Goal: Information Seeking & Learning: Find specific fact

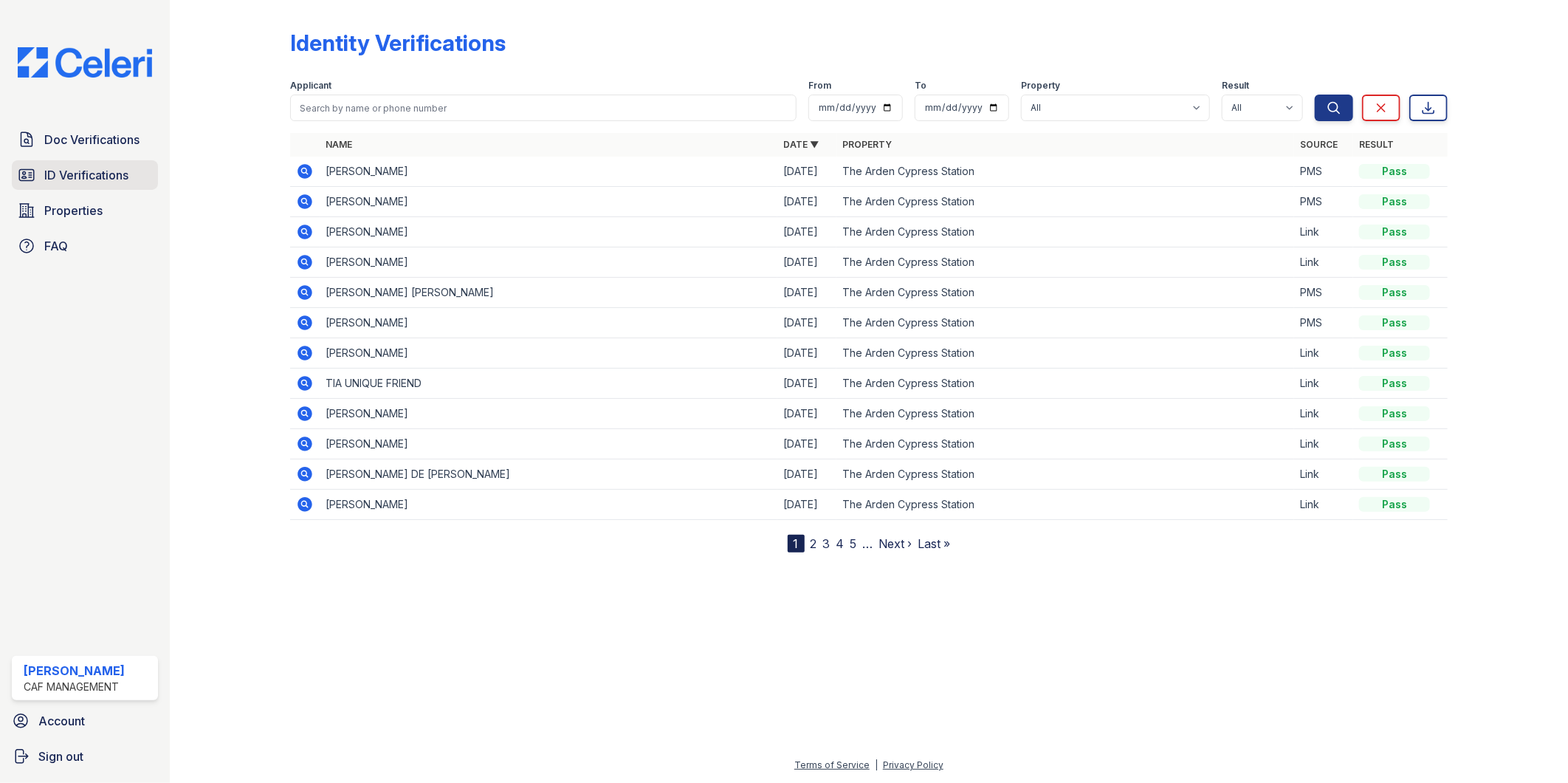
click at [102, 172] on span "ID Verifications" at bounding box center [86, 175] width 85 height 18
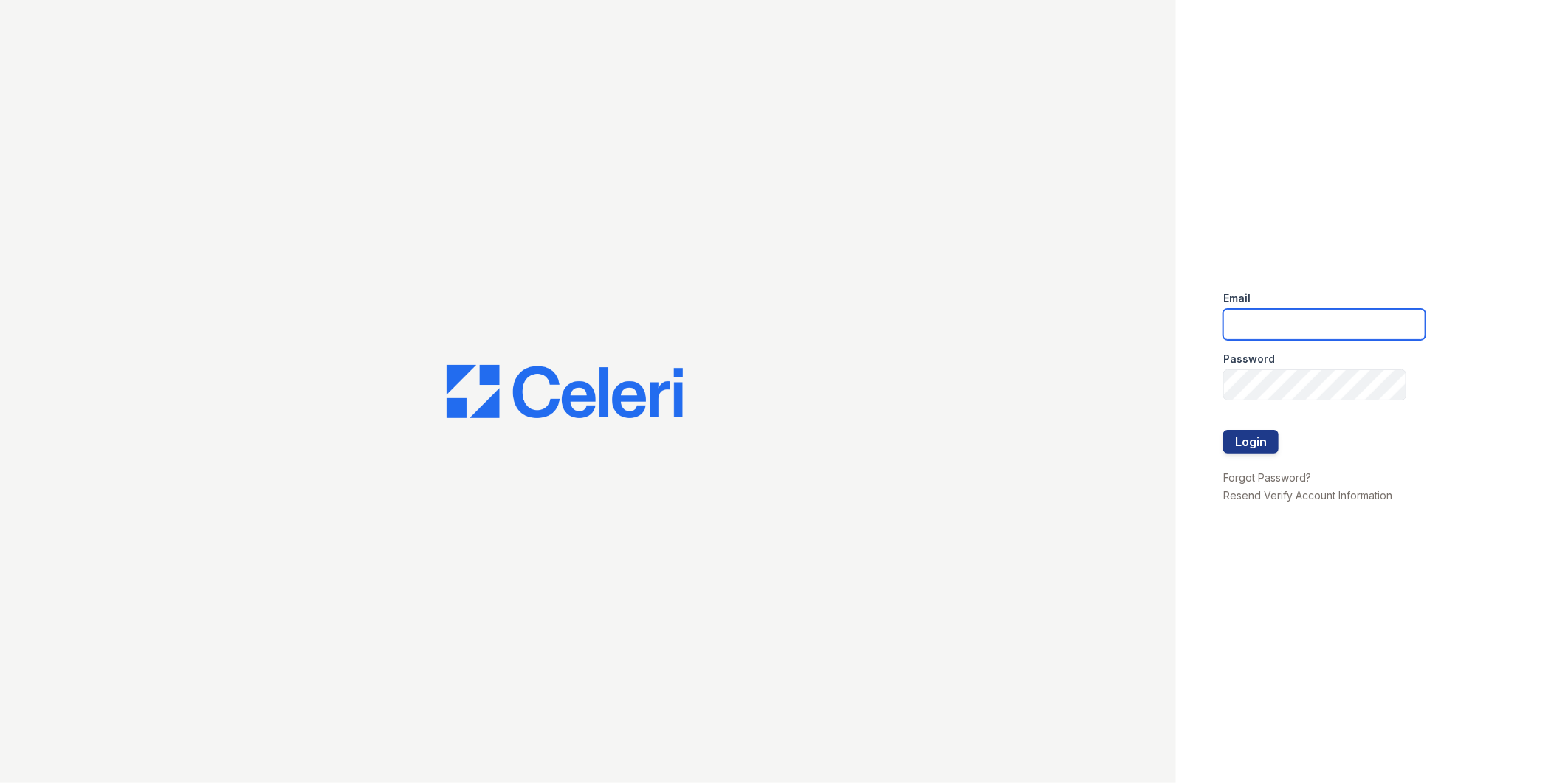
type input "Arden1@cafmanagement.com"
click at [1242, 451] on button "Login" at bounding box center [1251, 441] width 55 height 24
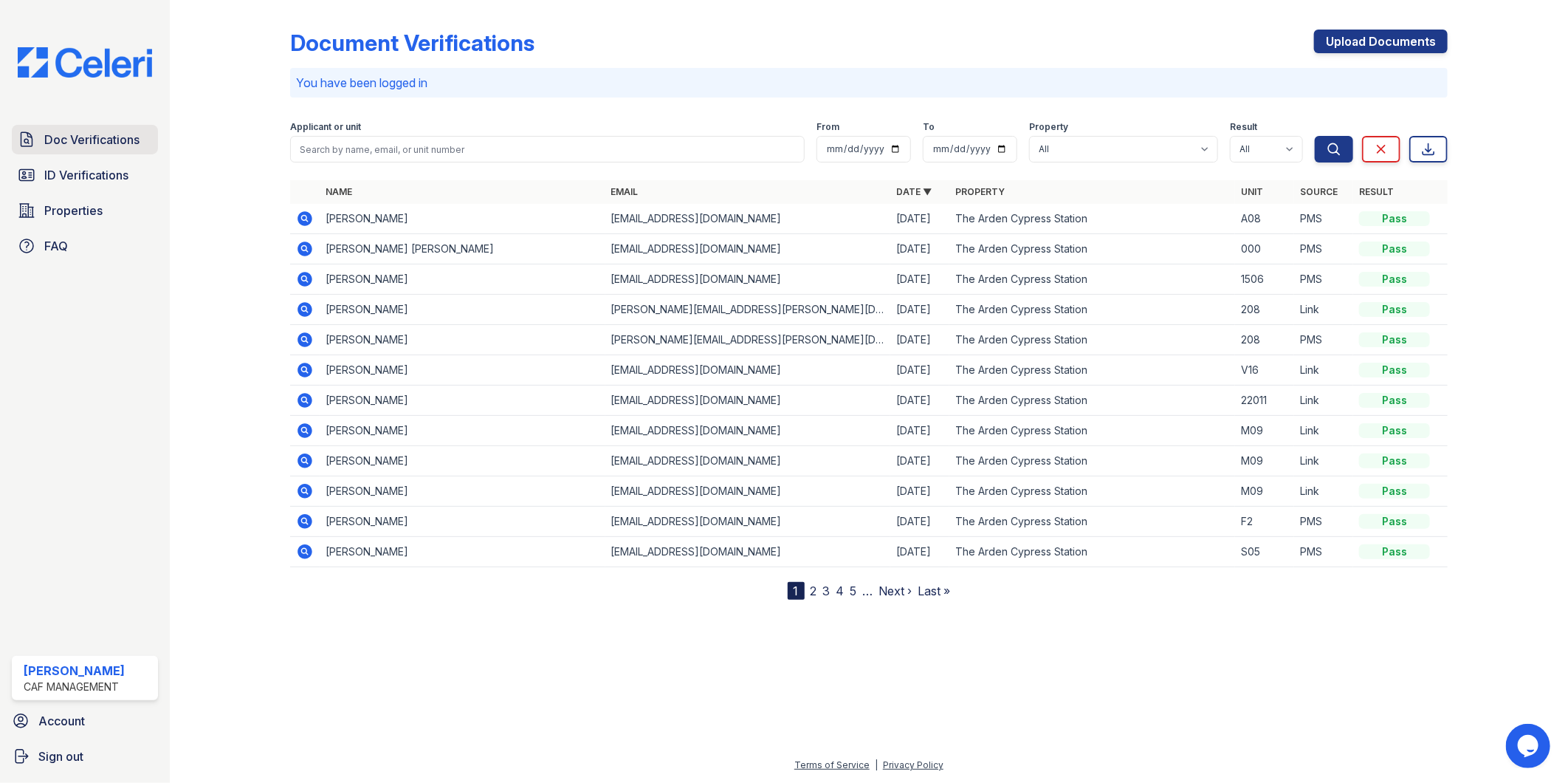
click at [93, 136] on span "Doc Verifications" at bounding box center [92, 140] width 95 height 18
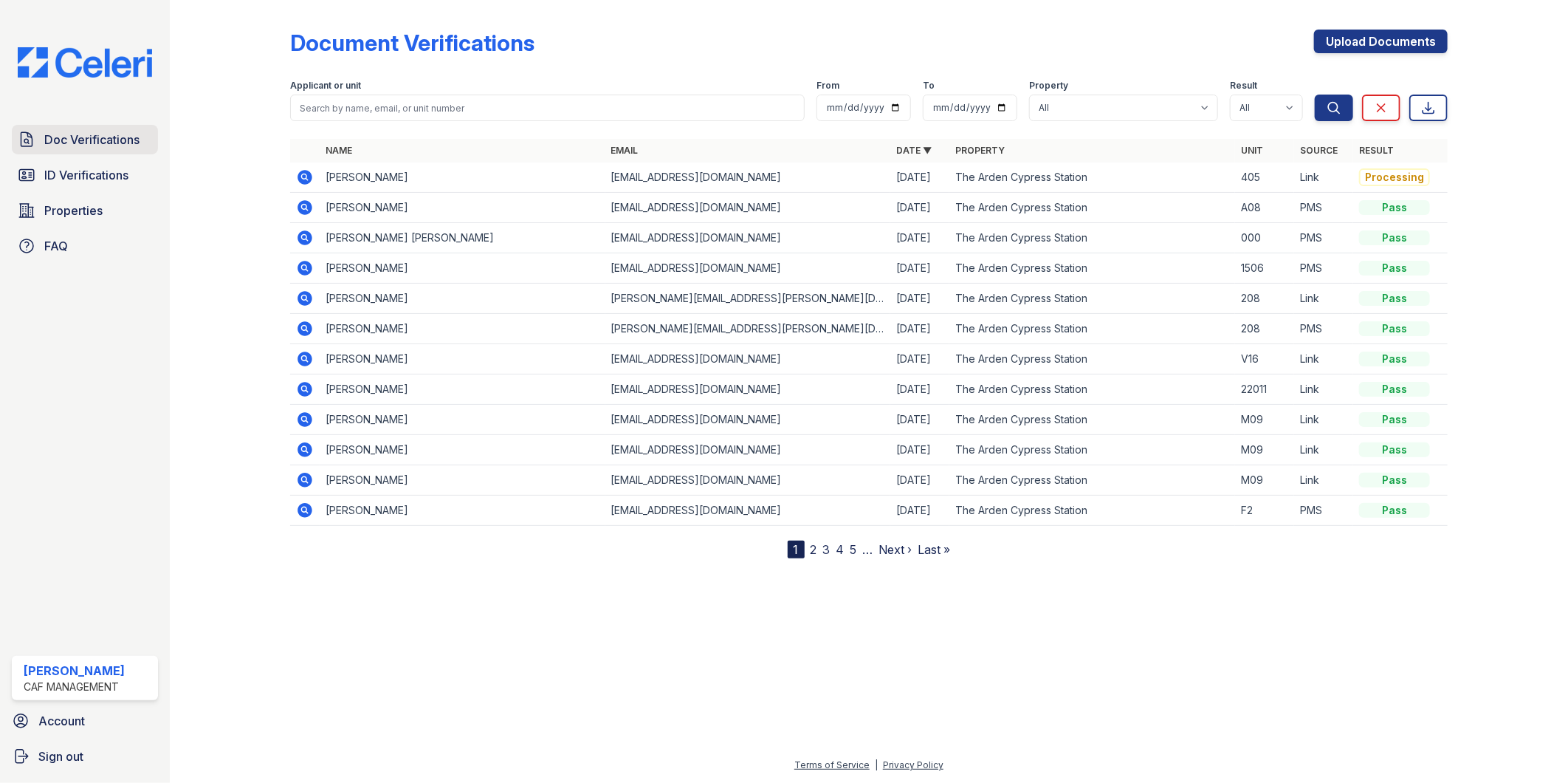
click at [56, 144] on span "Doc Verifications" at bounding box center [92, 140] width 95 height 18
click at [46, 166] on span "ID Verifications" at bounding box center [86, 175] width 85 height 18
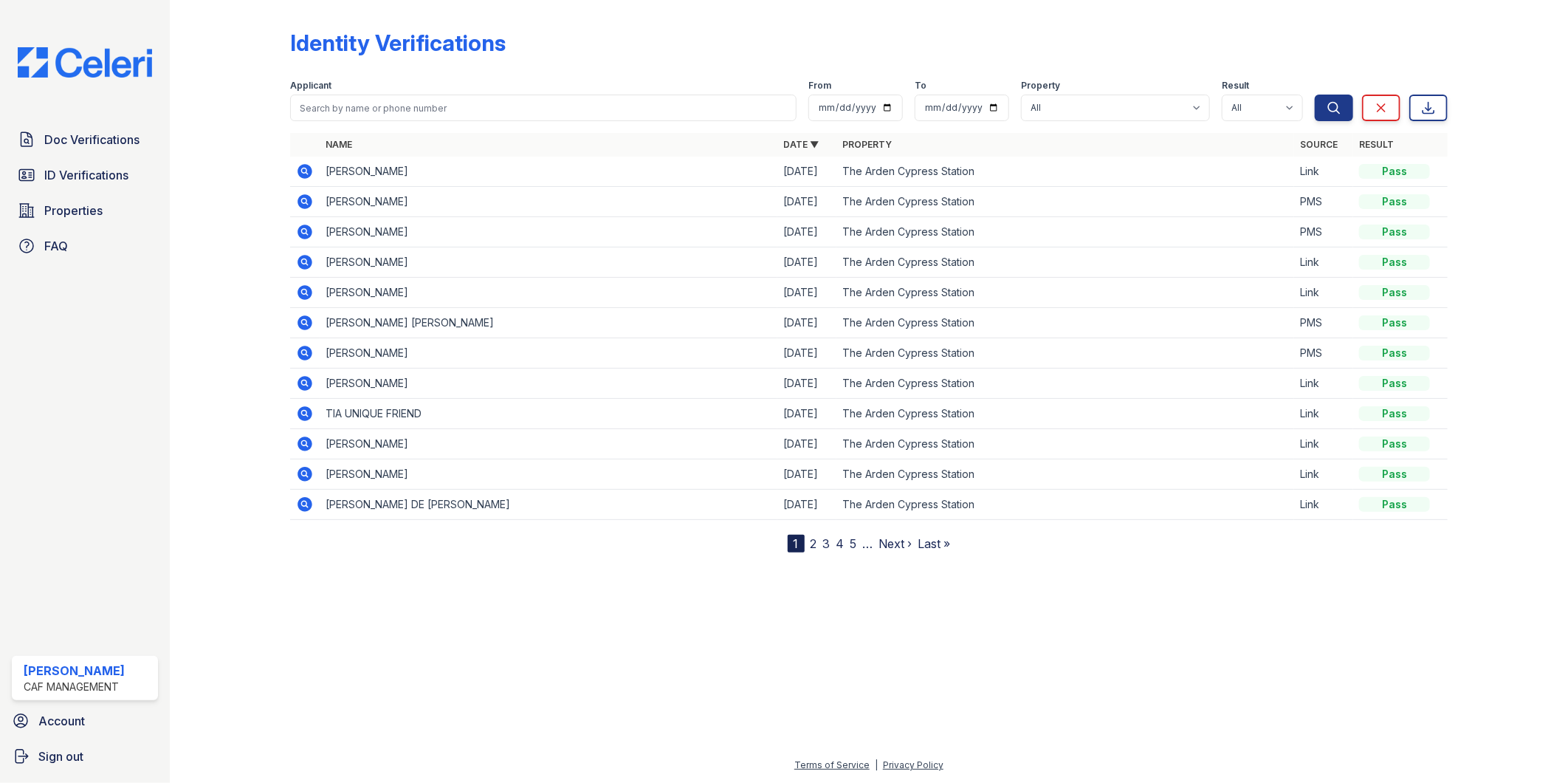
click at [297, 175] on icon at bounding box center [305, 171] width 18 height 18
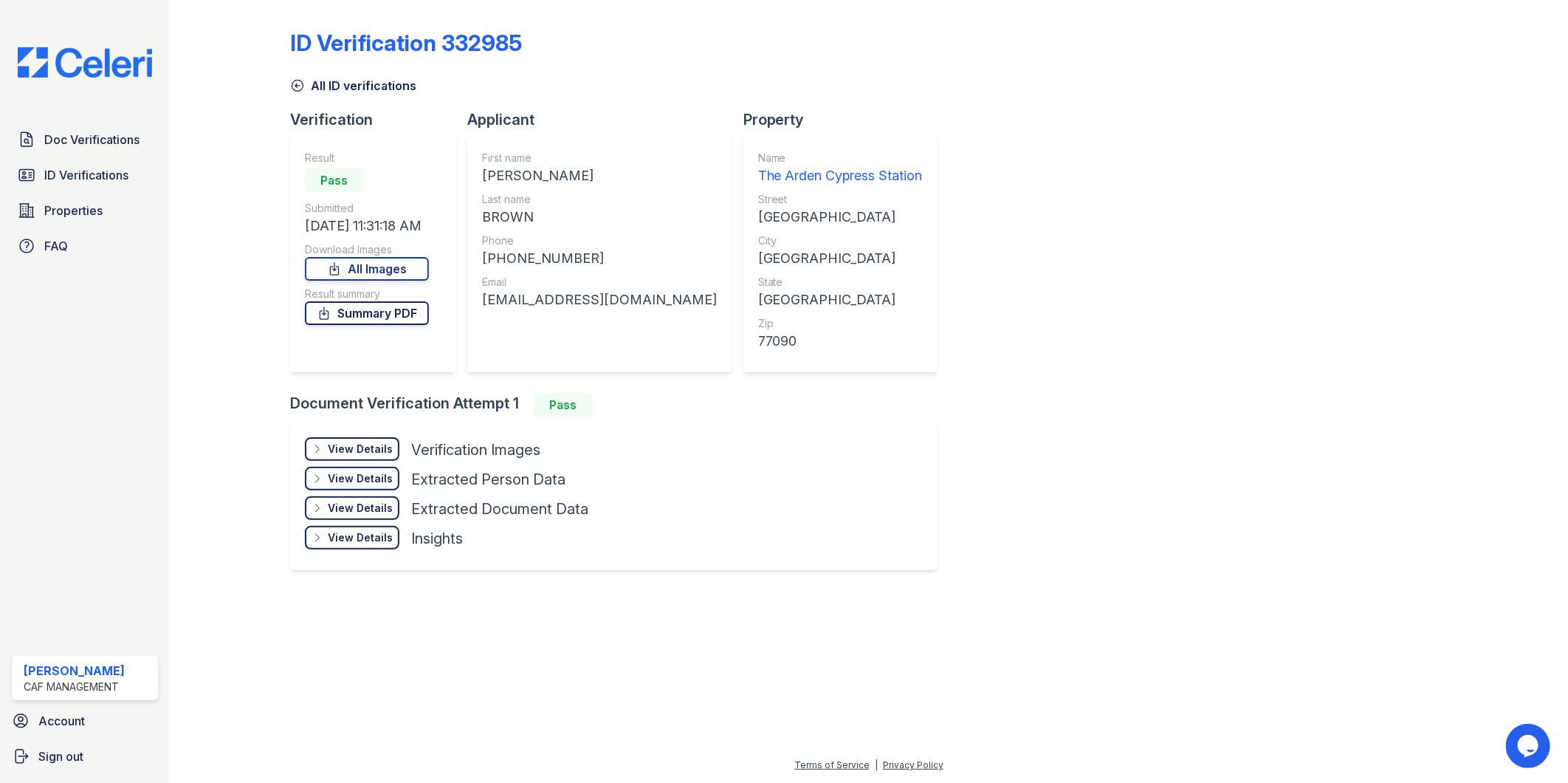
click at [387, 315] on link "Summary PDF" at bounding box center [367, 313] width 124 height 24
click at [98, 131] on span "Doc Verifications" at bounding box center [92, 140] width 95 height 18
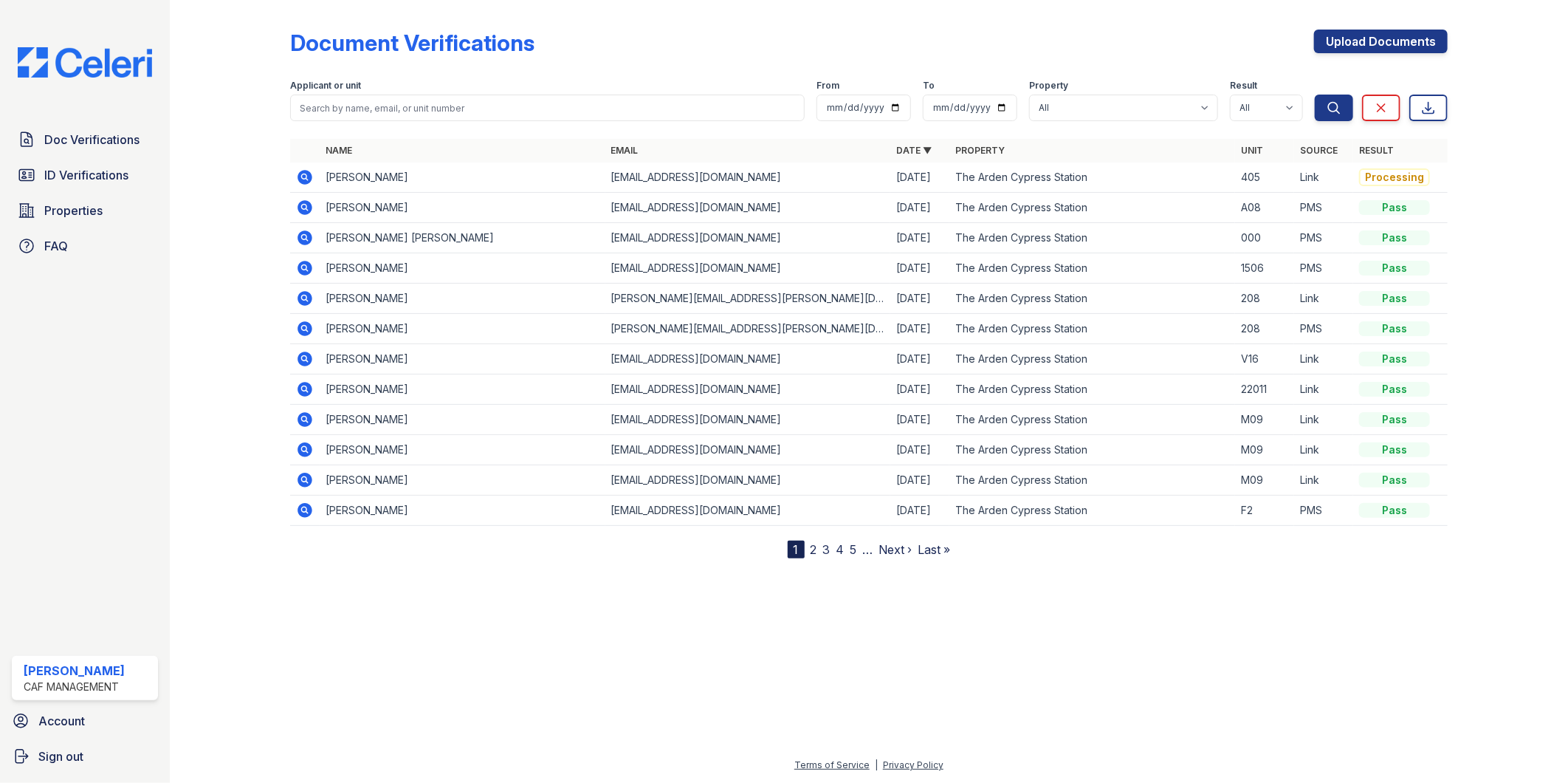
click at [307, 180] on icon at bounding box center [305, 177] width 18 height 18
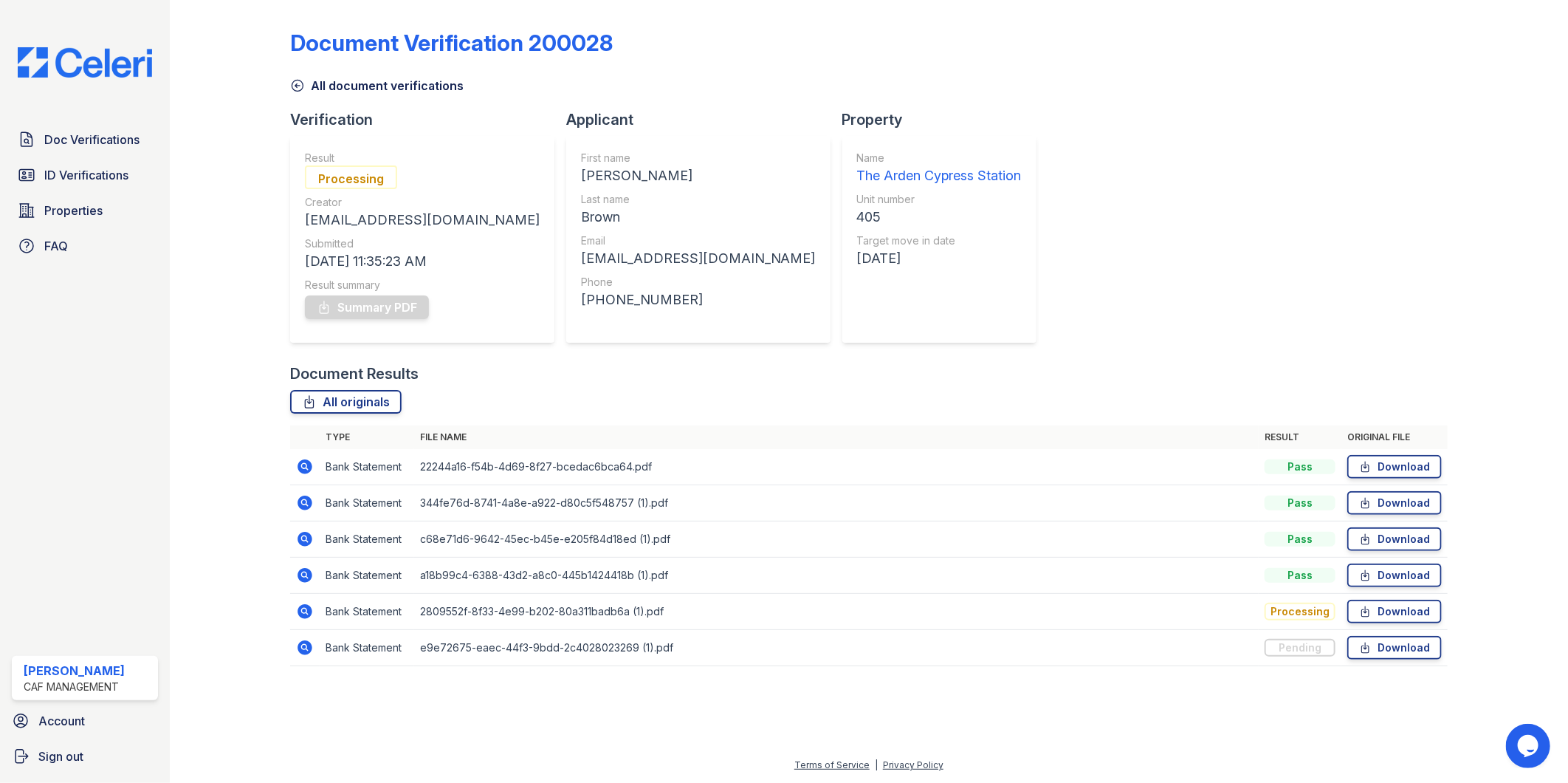
click at [1003, 264] on div "Document Verification 200028 All document verifications Verification Result Pro…" at bounding box center [870, 343] width 1159 height 676
click at [1158, 698] on div "Document Verification 200028 All document verifications Verification Result Pro…" at bounding box center [869, 353] width 1351 height 705
click at [1073, 364] on div "Document Results" at bounding box center [870, 374] width 1159 height 21
click at [301, 88] on icon at bounding box center [297, 86] width 11 height 11
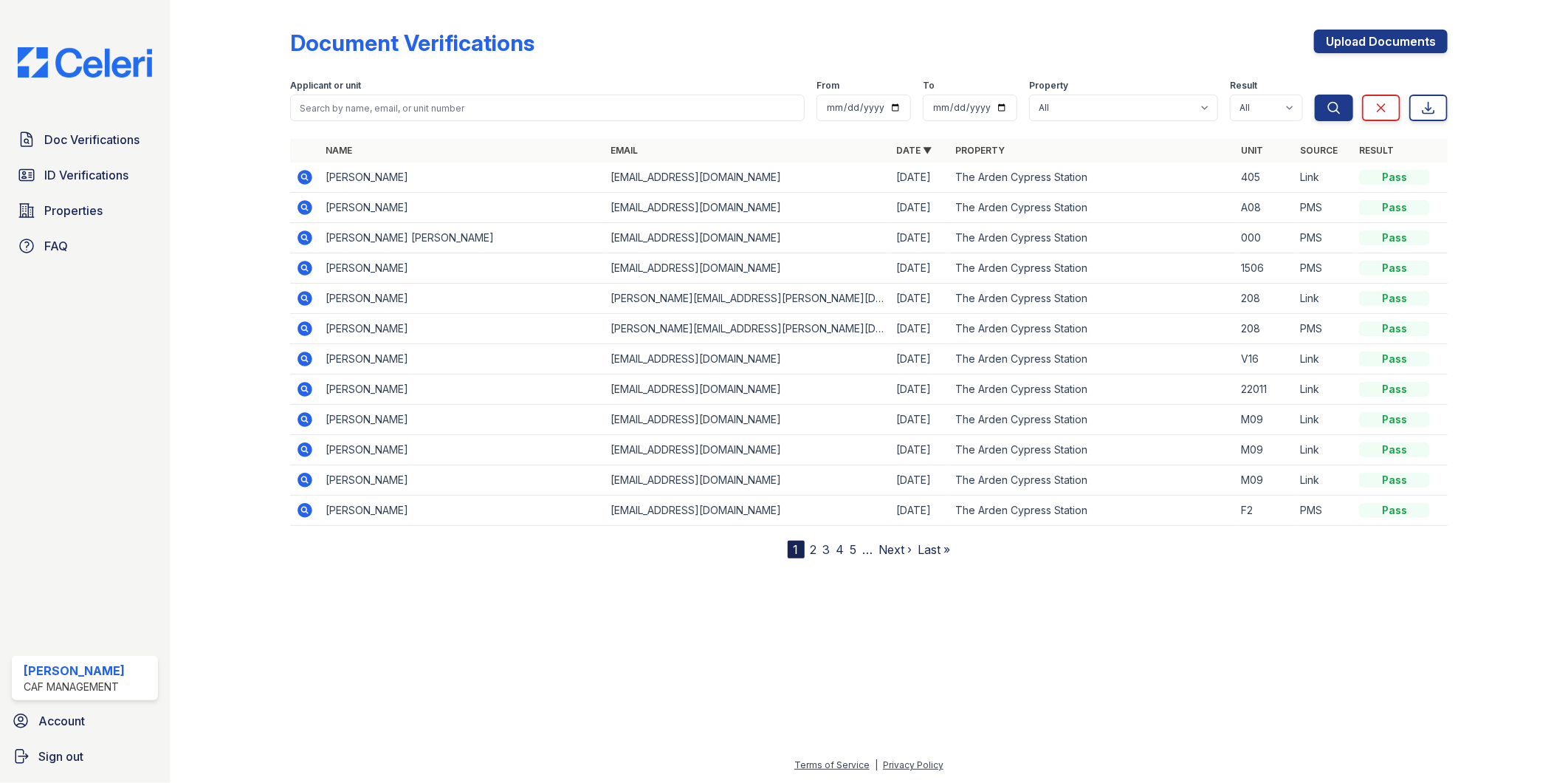
click at [307, 171] on icon at bounding box center [305, 178] width 15 height 15
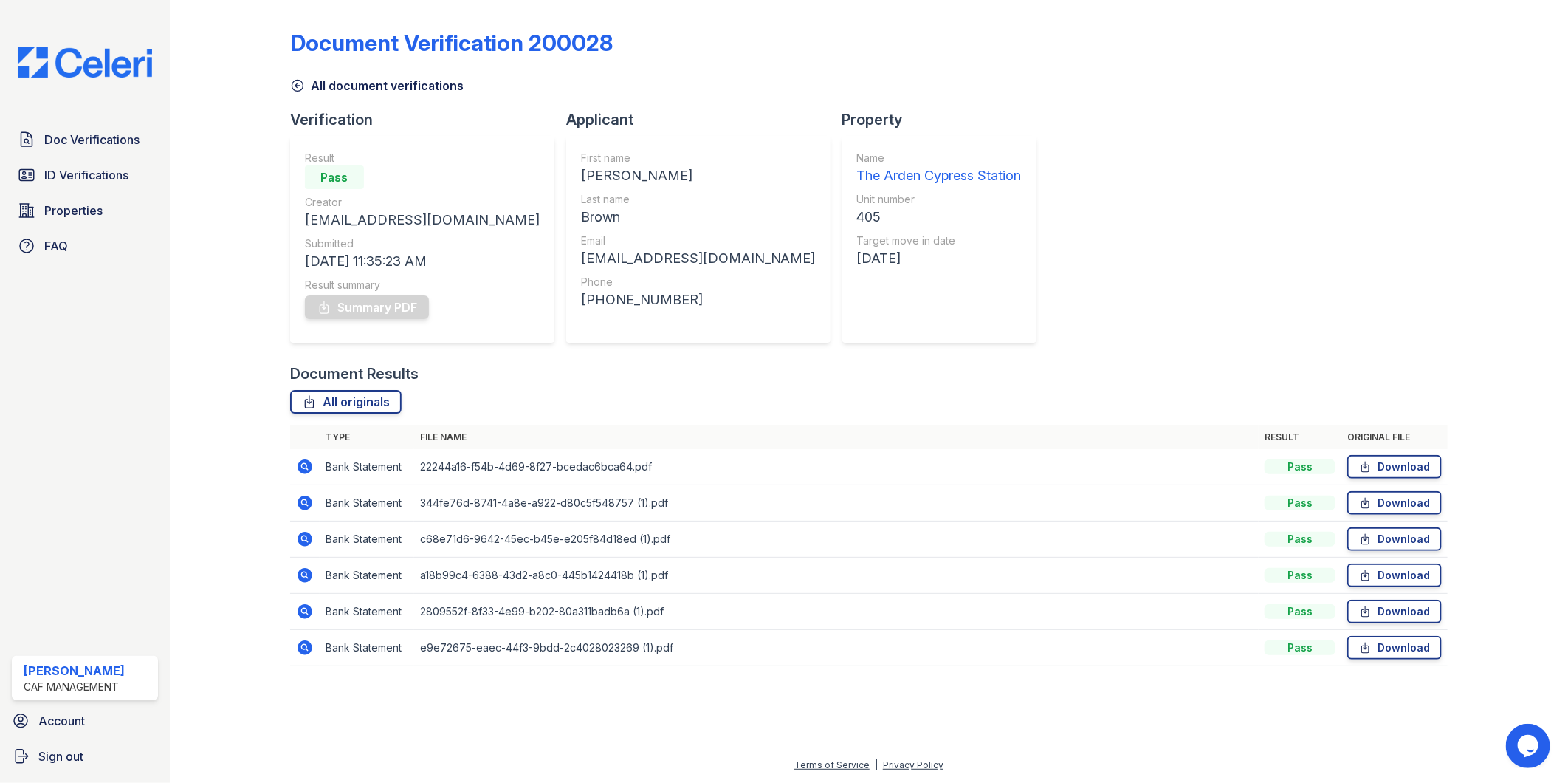
click at [1326, 659] on td "Pass" at bounding box center [1300, 648] width 83 height 36
click at [379, 309] on div "Summary PDF" at bounding box center [422, 307] width 235 height 29
click at [328, 307] on icon at bounding box center [324, 307] width 9 height 11
click at [304, 471] on icon at bounding box center [305, 468] width 15 height 15
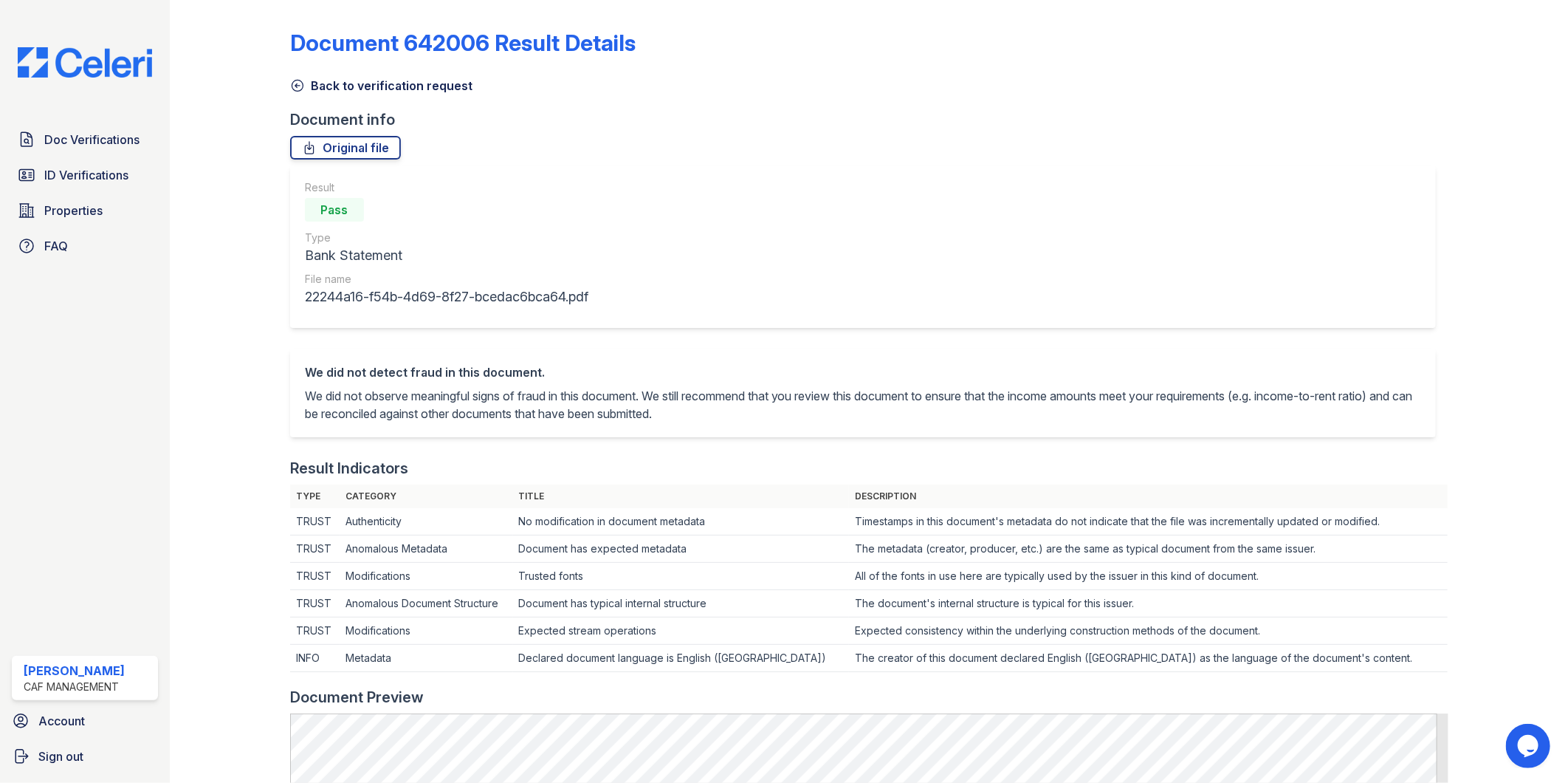
click at [300, 88] on icon at bounding box center [298, 86] width 15 height 15
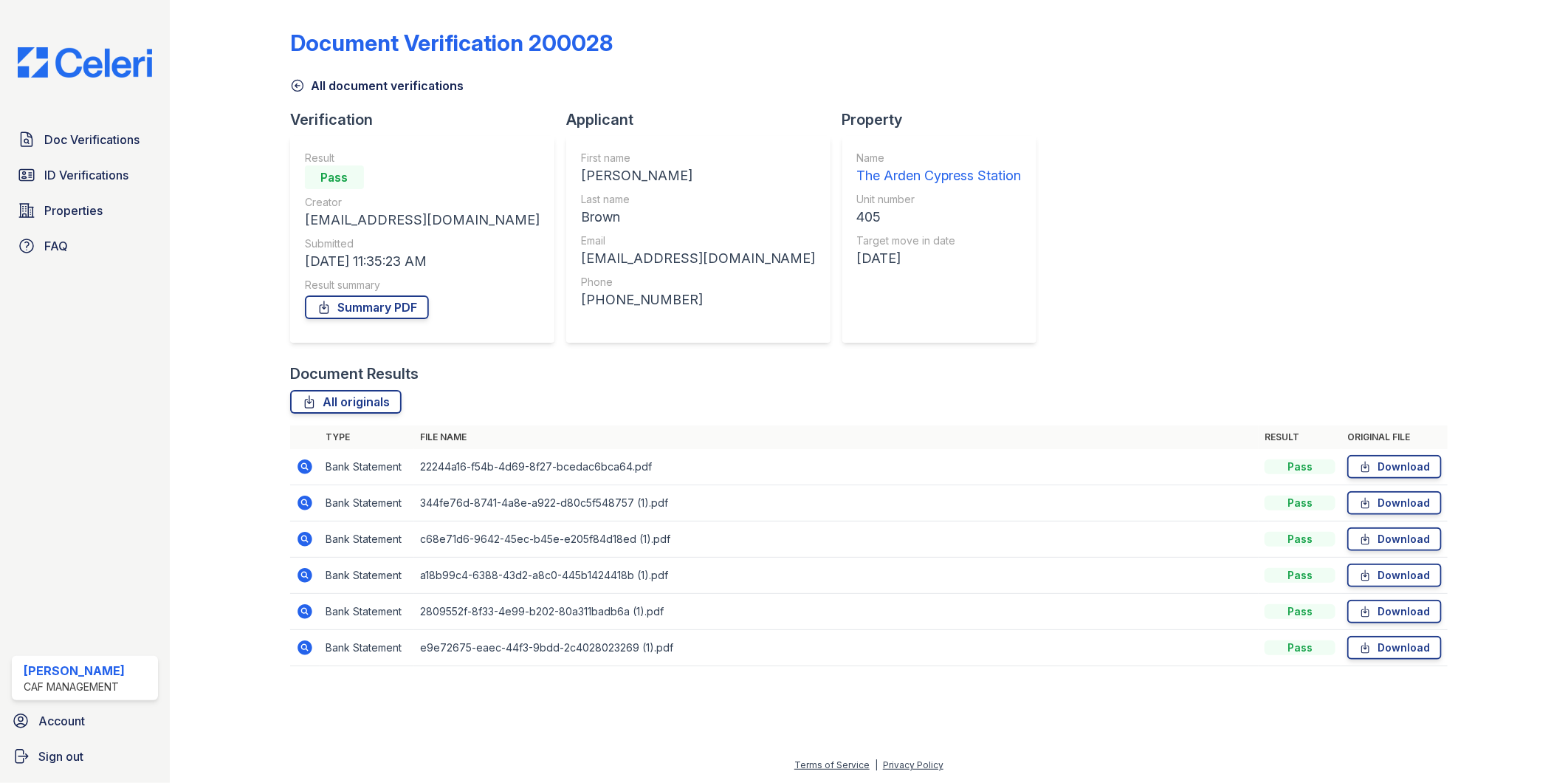
click at [307, 506] on icon at bounding box center [305, 504] width 15 height 15
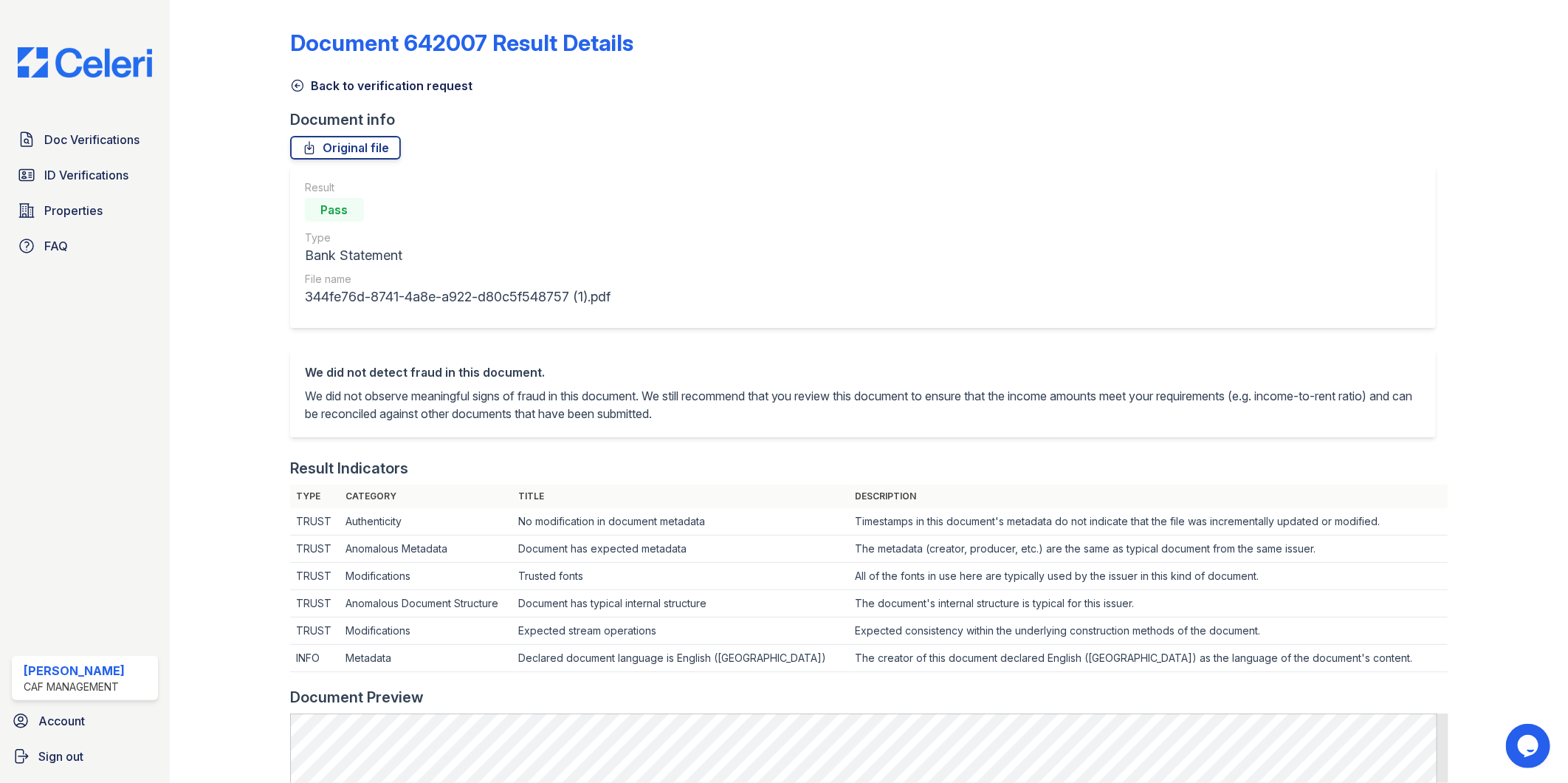
click at [299, 91] on icon at bounding box center [298, 86] width 15 height 15
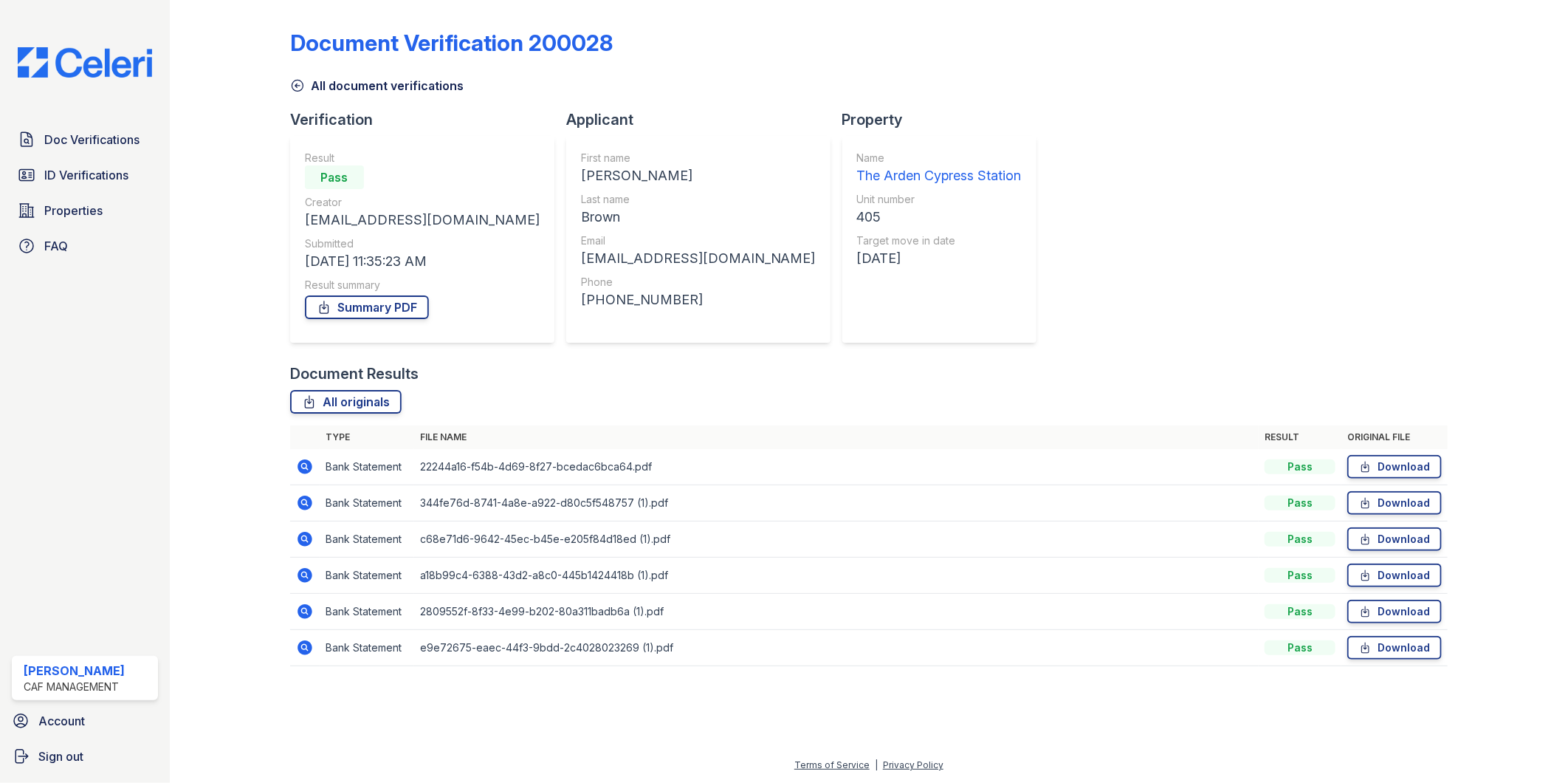
click at [309, 543] on icon at bounding box center [305, 540] width 15 height 15
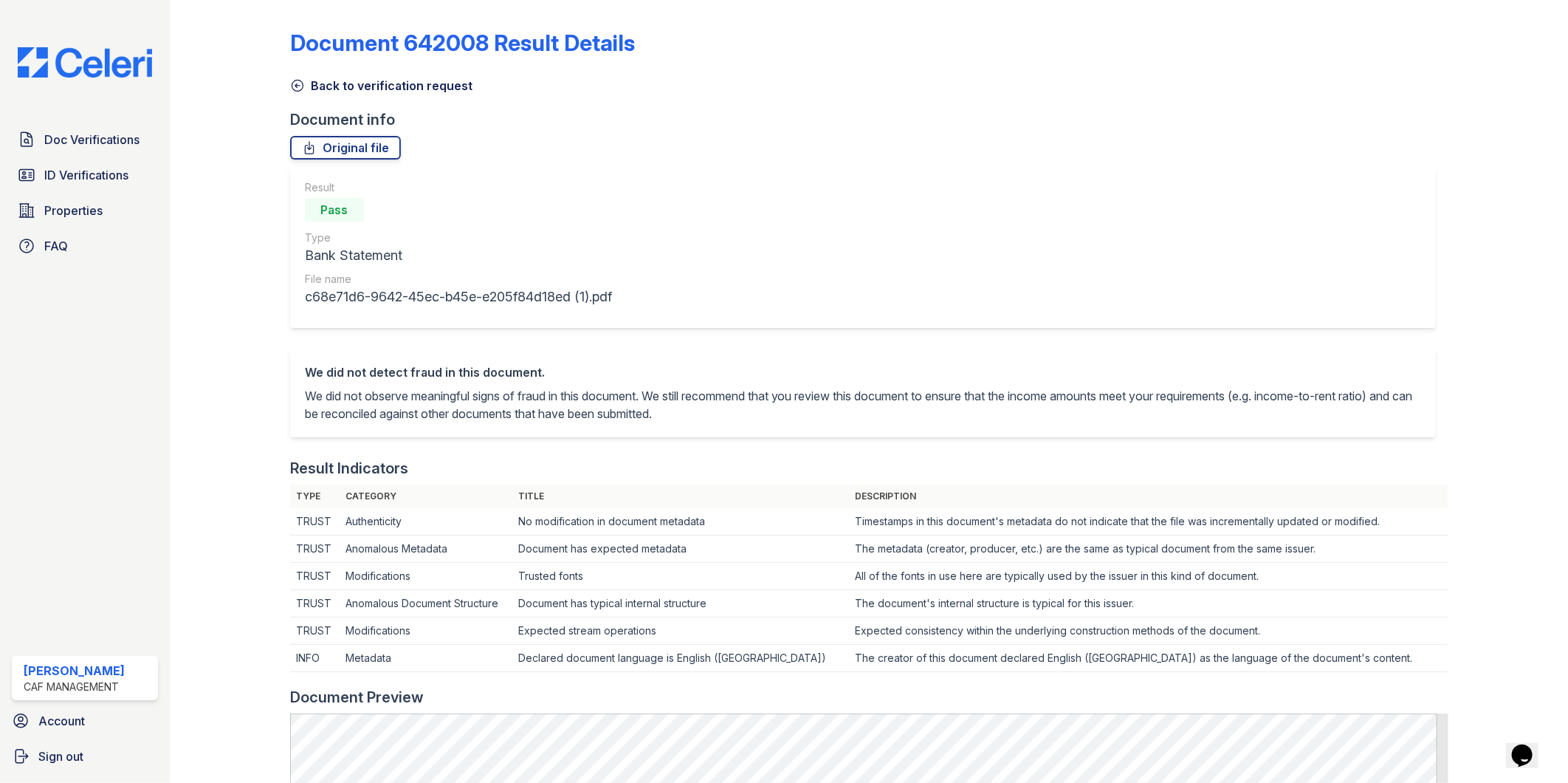
click at [303, 79] on icon at bounding box center [298, 86] width 15 height 15
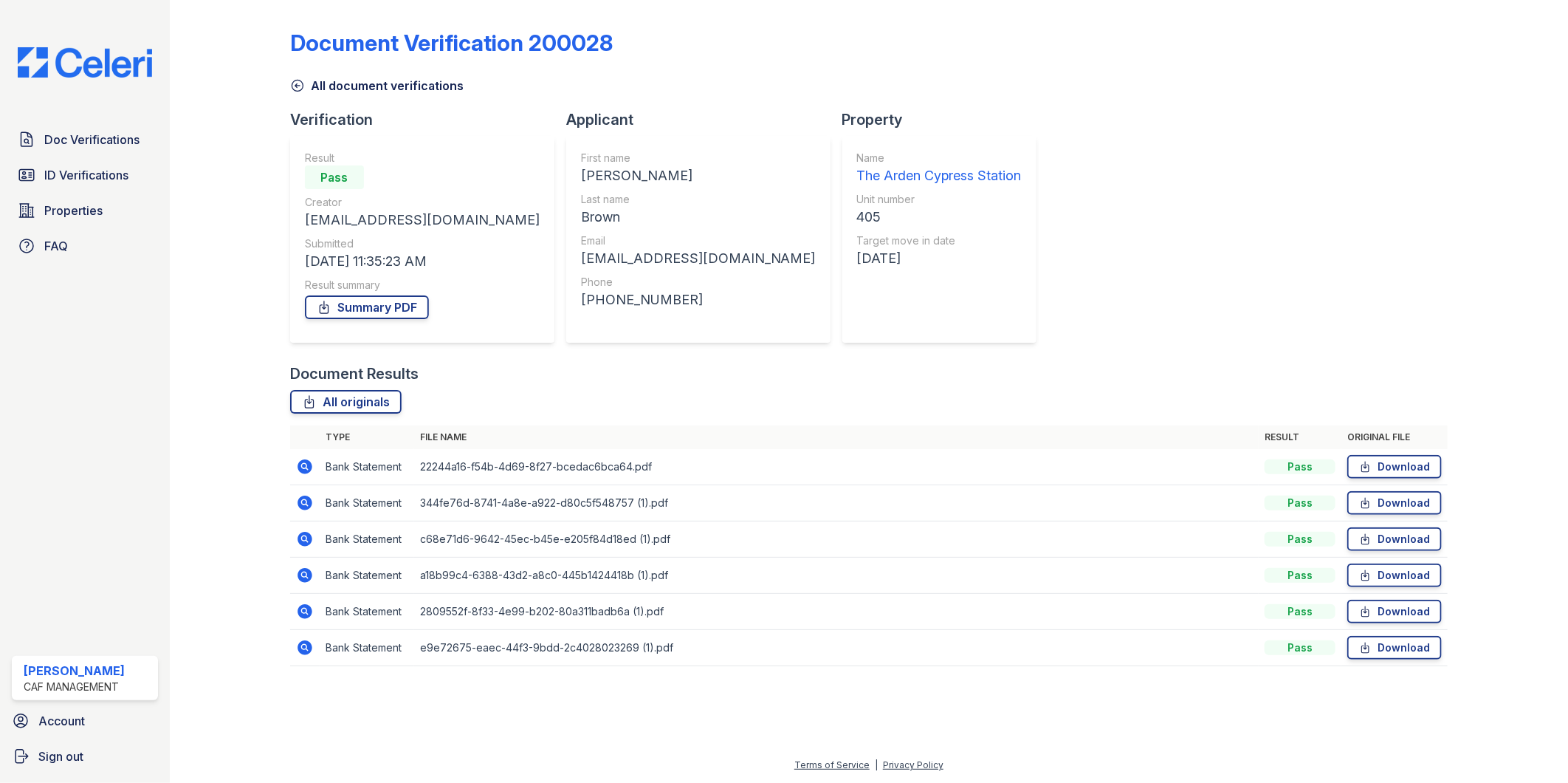
click at [303, 574] on icon at bounding box center [304, 575] width 4 height 4
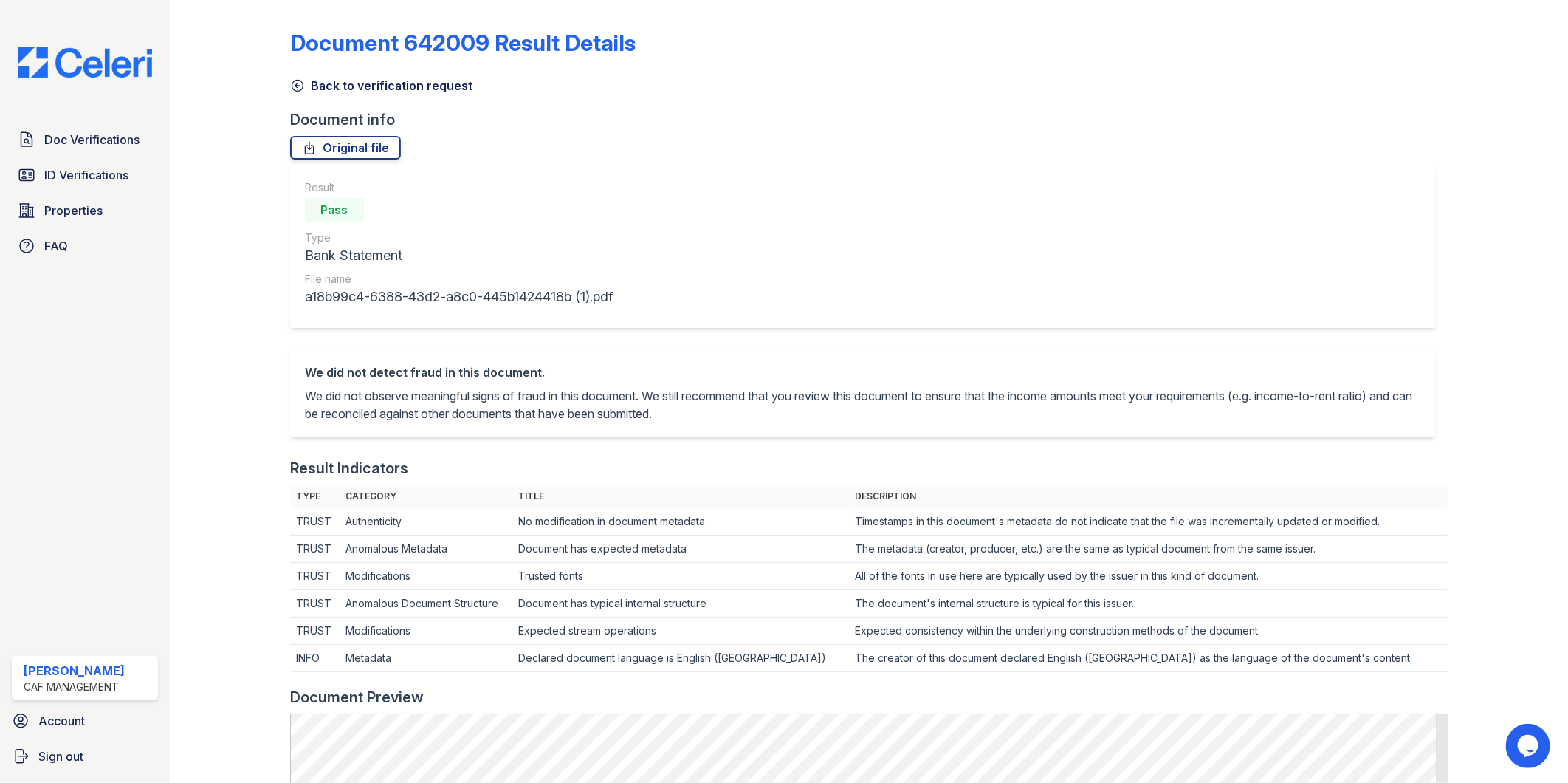
click at [304, 79] on icon at bounding box center [298, 86] width 15 height 15
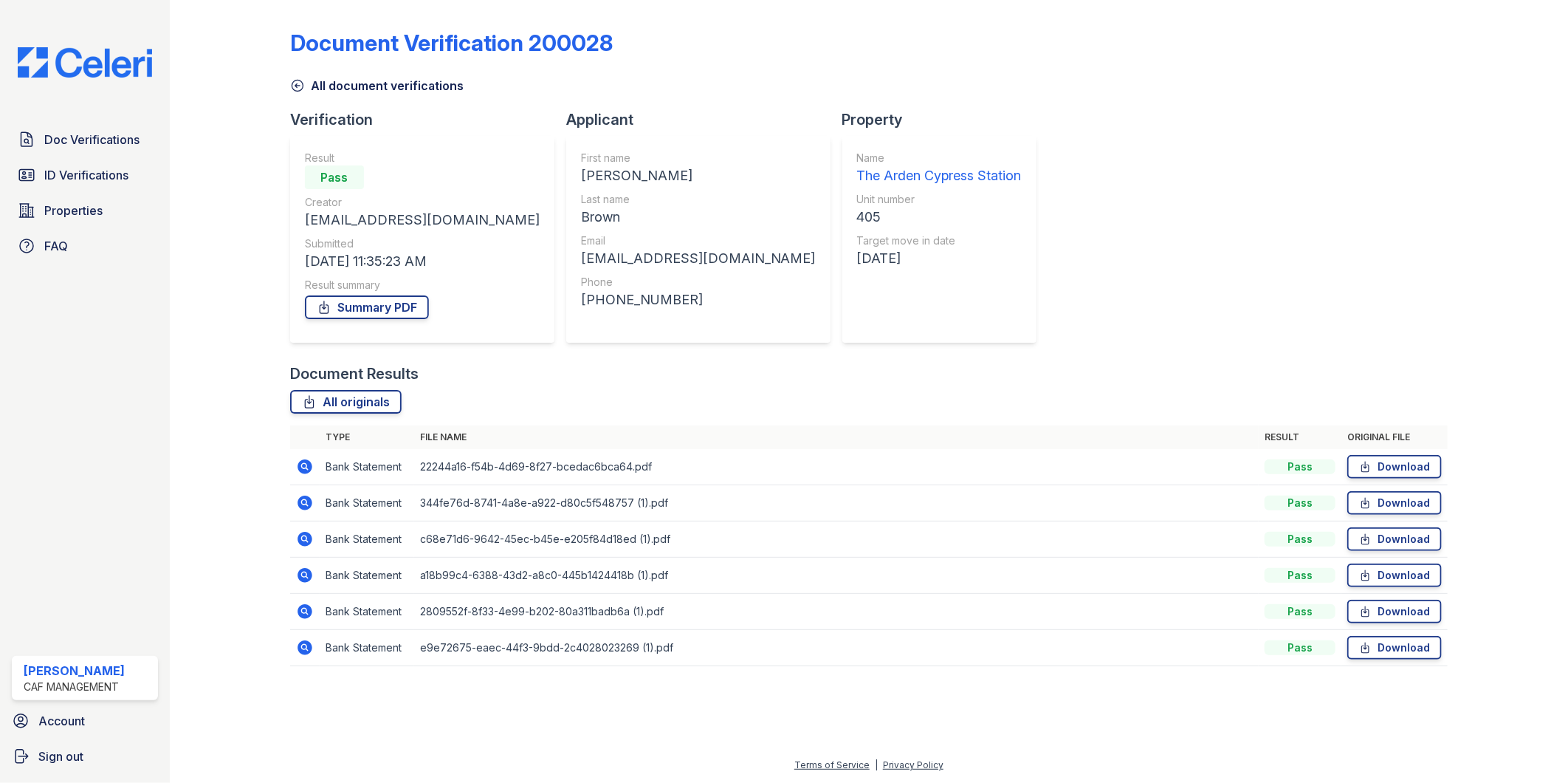
click at [306, 572] on icon at bounding box center [305, 576] width 15 height 15
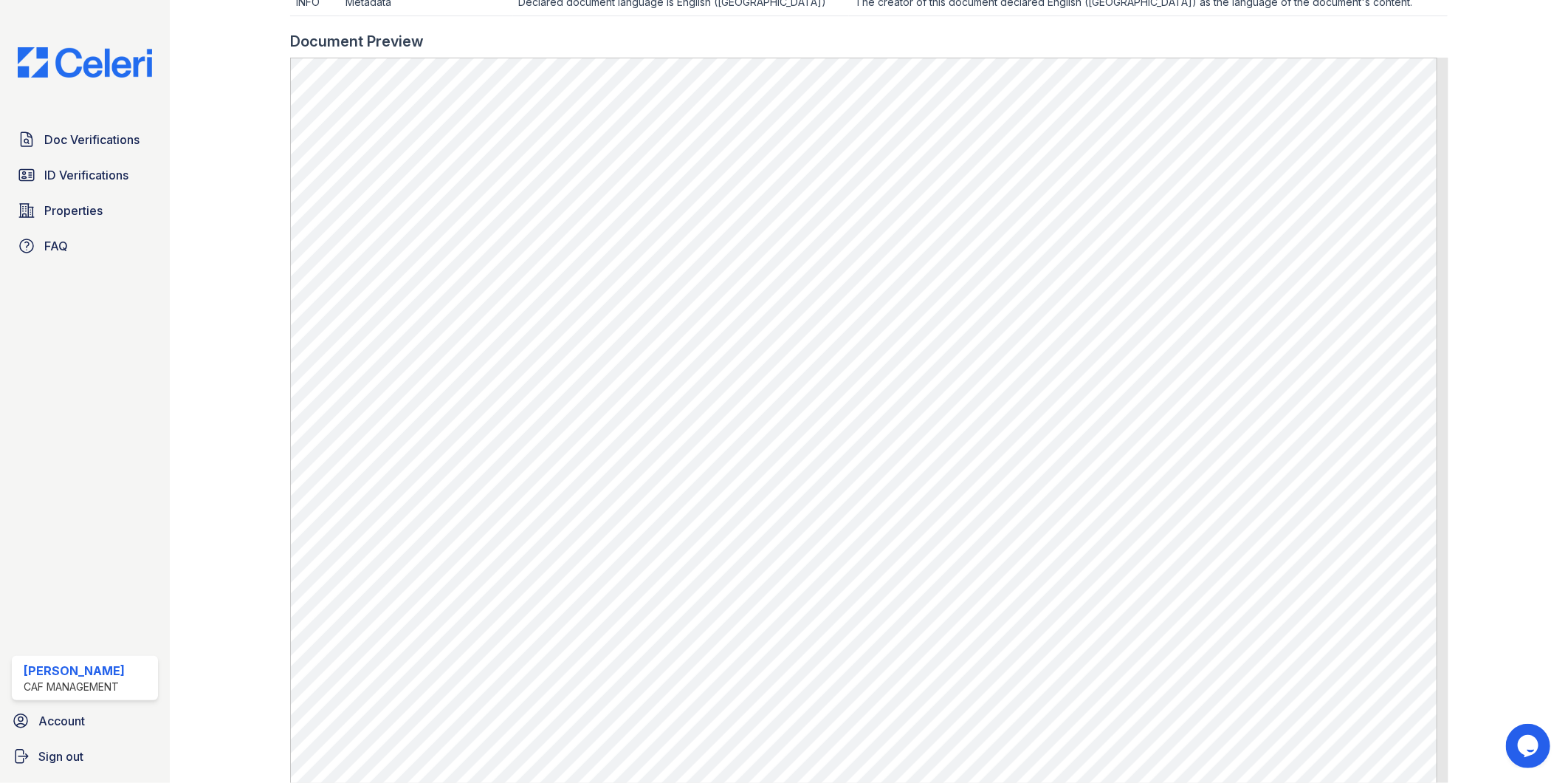
scroll to position [82, 0]
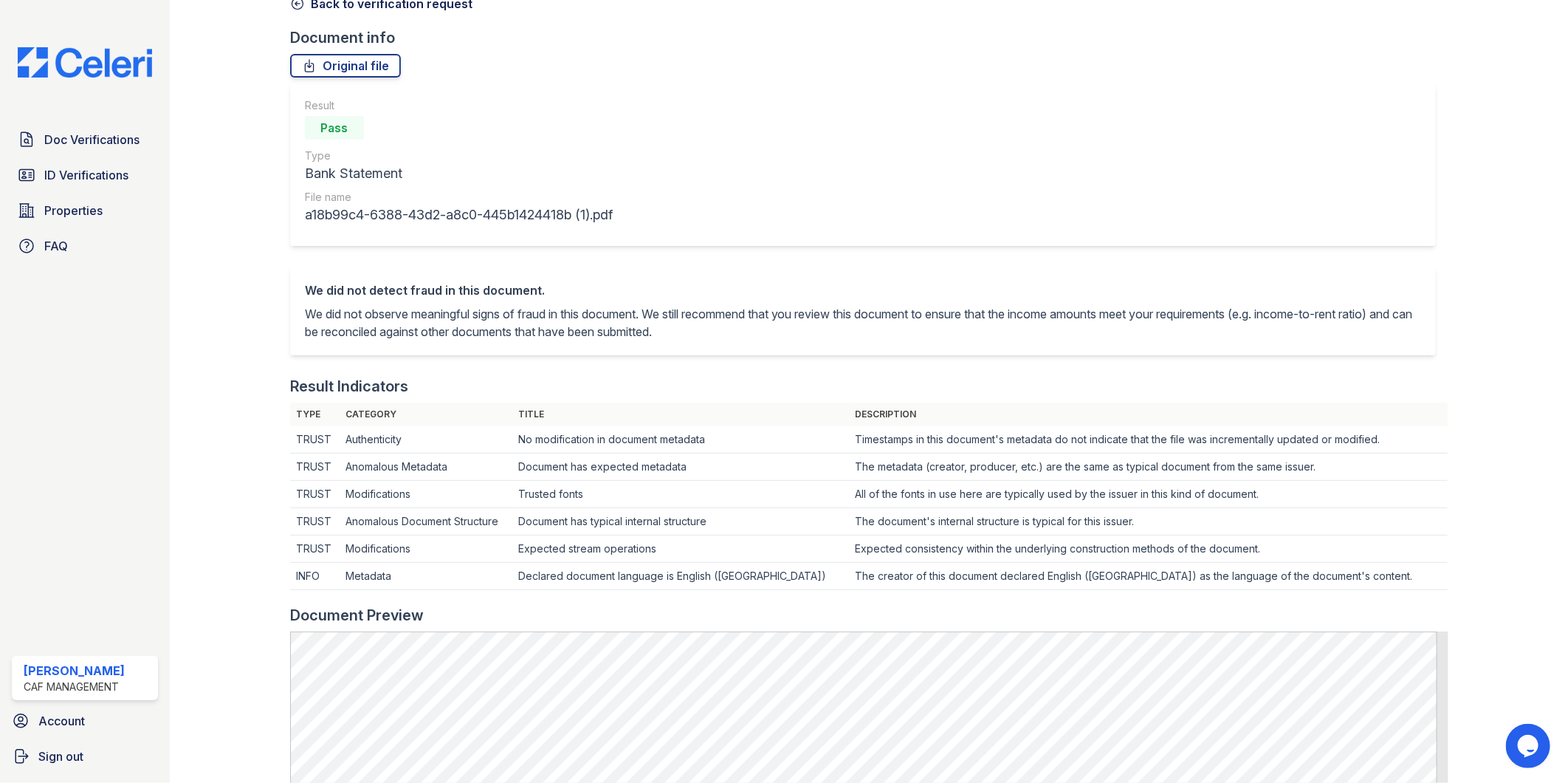
click at [301, 10] on icon at bounding box center [298, 4] width 15 height 15
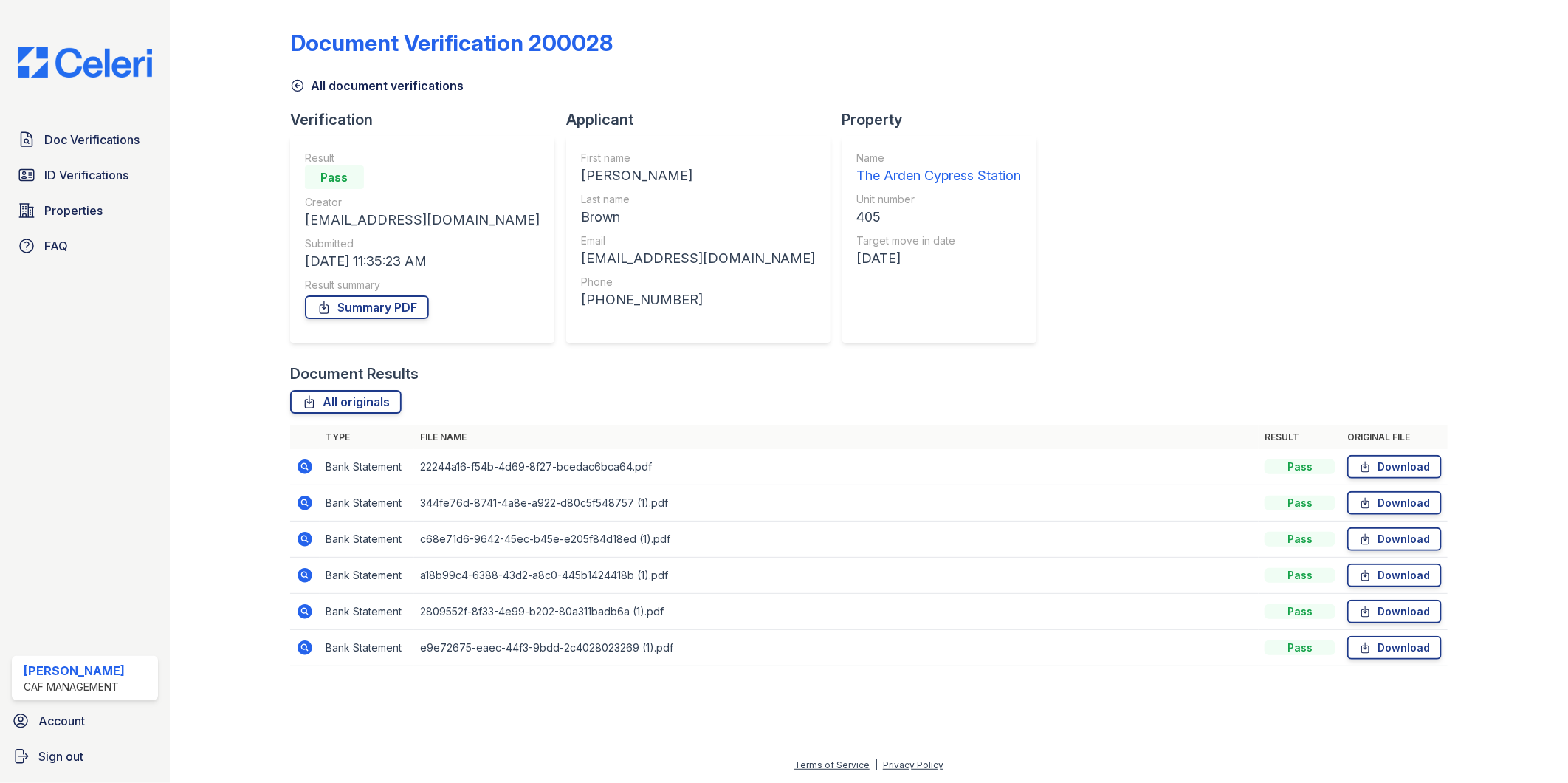
click at [299, 618] on icon at bounding box center [305, 611] width 18 height 18
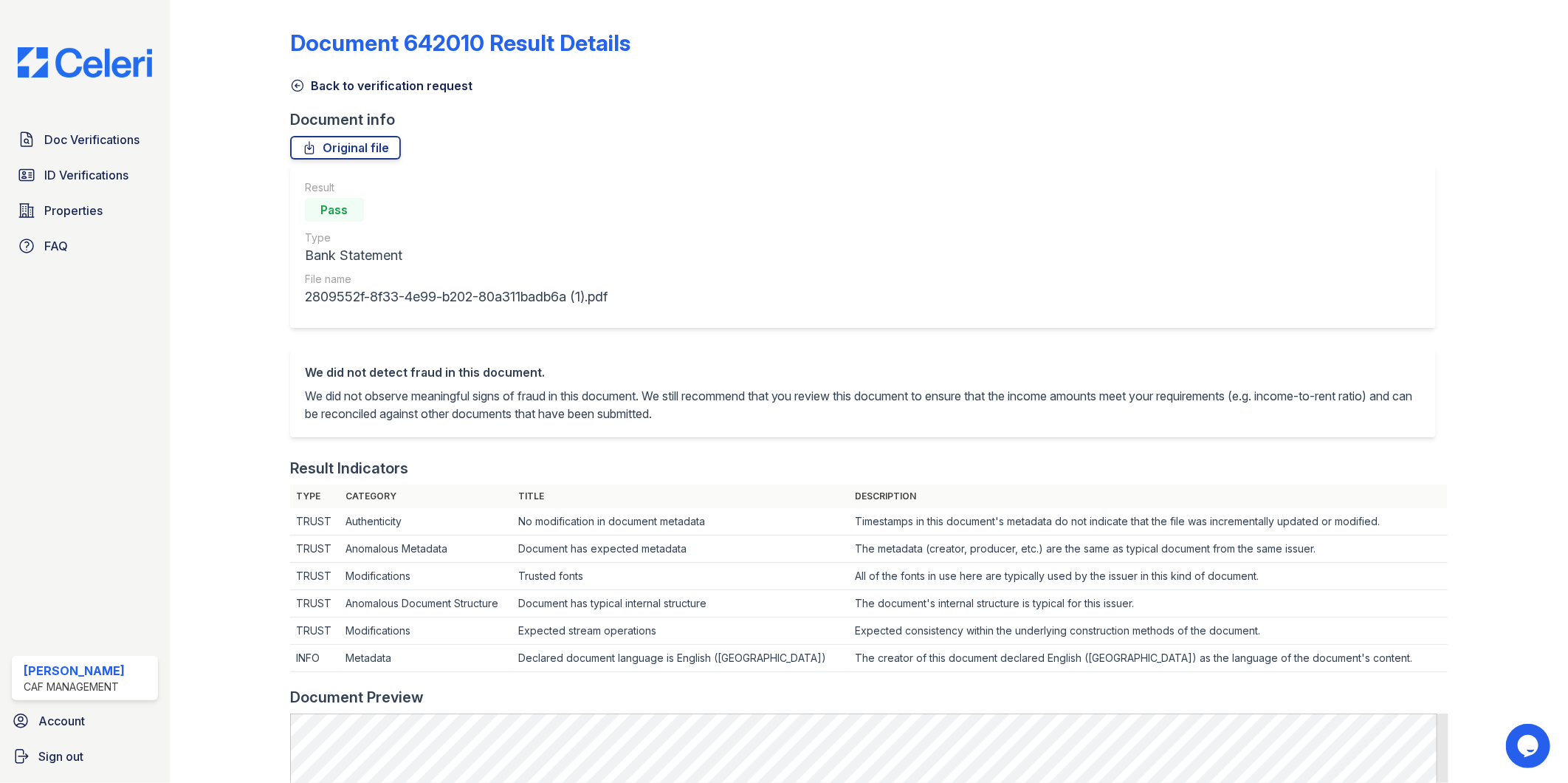
click at [293, 83] on icon at bounding box center [298, 86] width 15 height 15
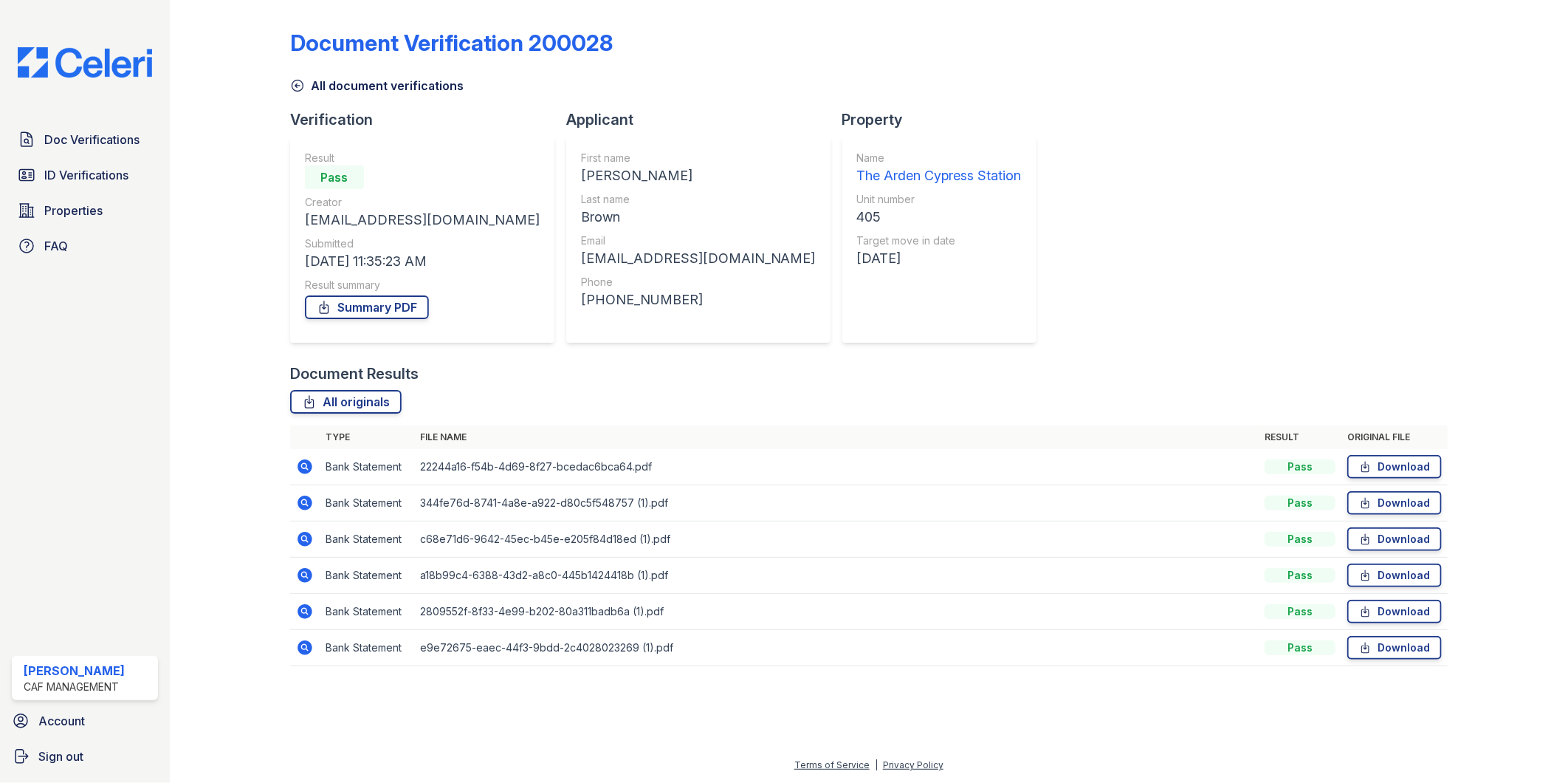
click at [312, 649] on icon at bounding box center [305, 648] width 15 height 15
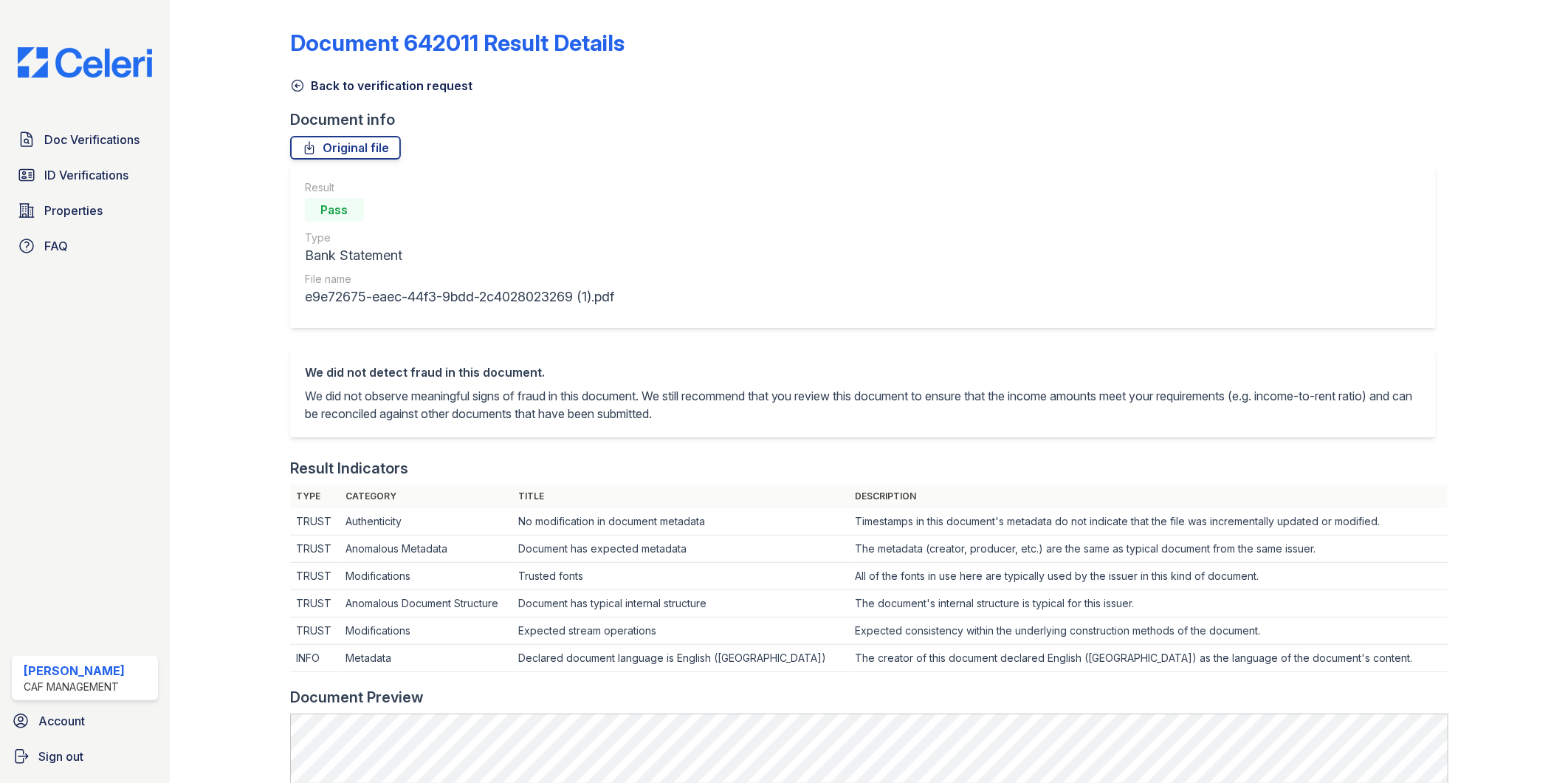
click at [1030, 389] on p "We did not observe meaningful signs of fraud in this document. We still recomme…" at bounding box center [863, 404] width 1117 height 35
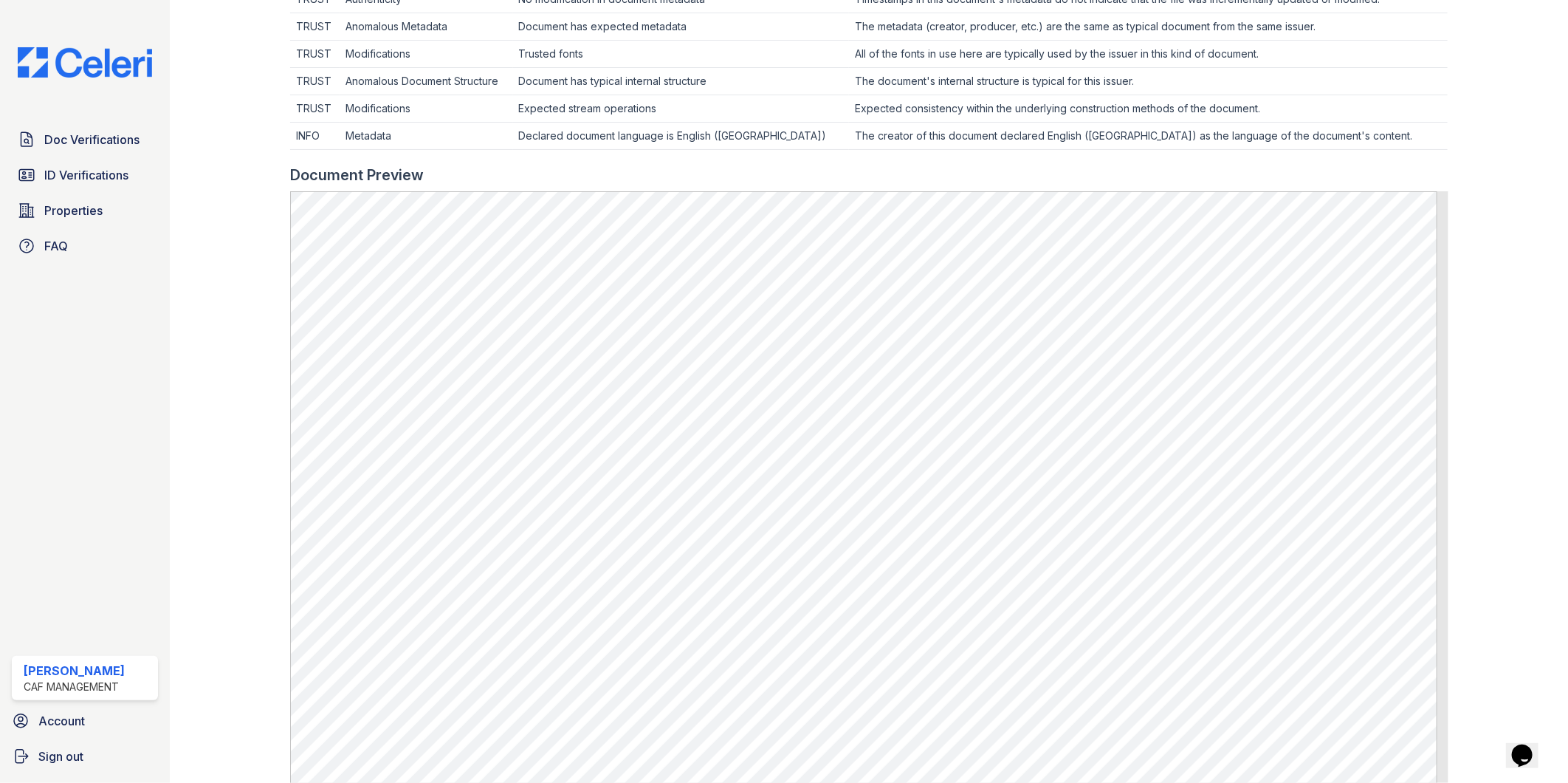
scroll to position [656, 0]
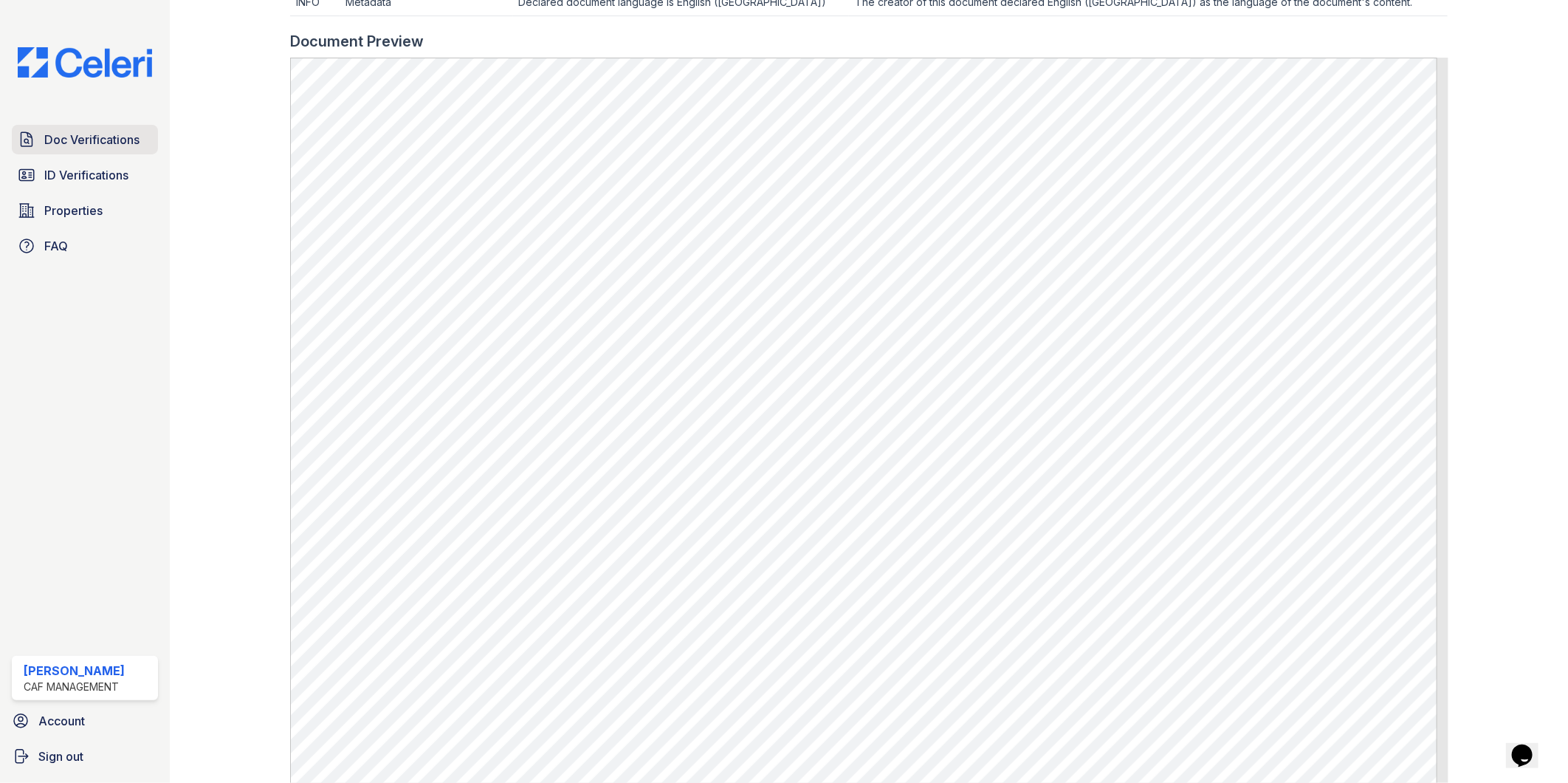
click at [67, 148] on link "Doc Verifications" at bounding box center [85, 139] width 146 height 29
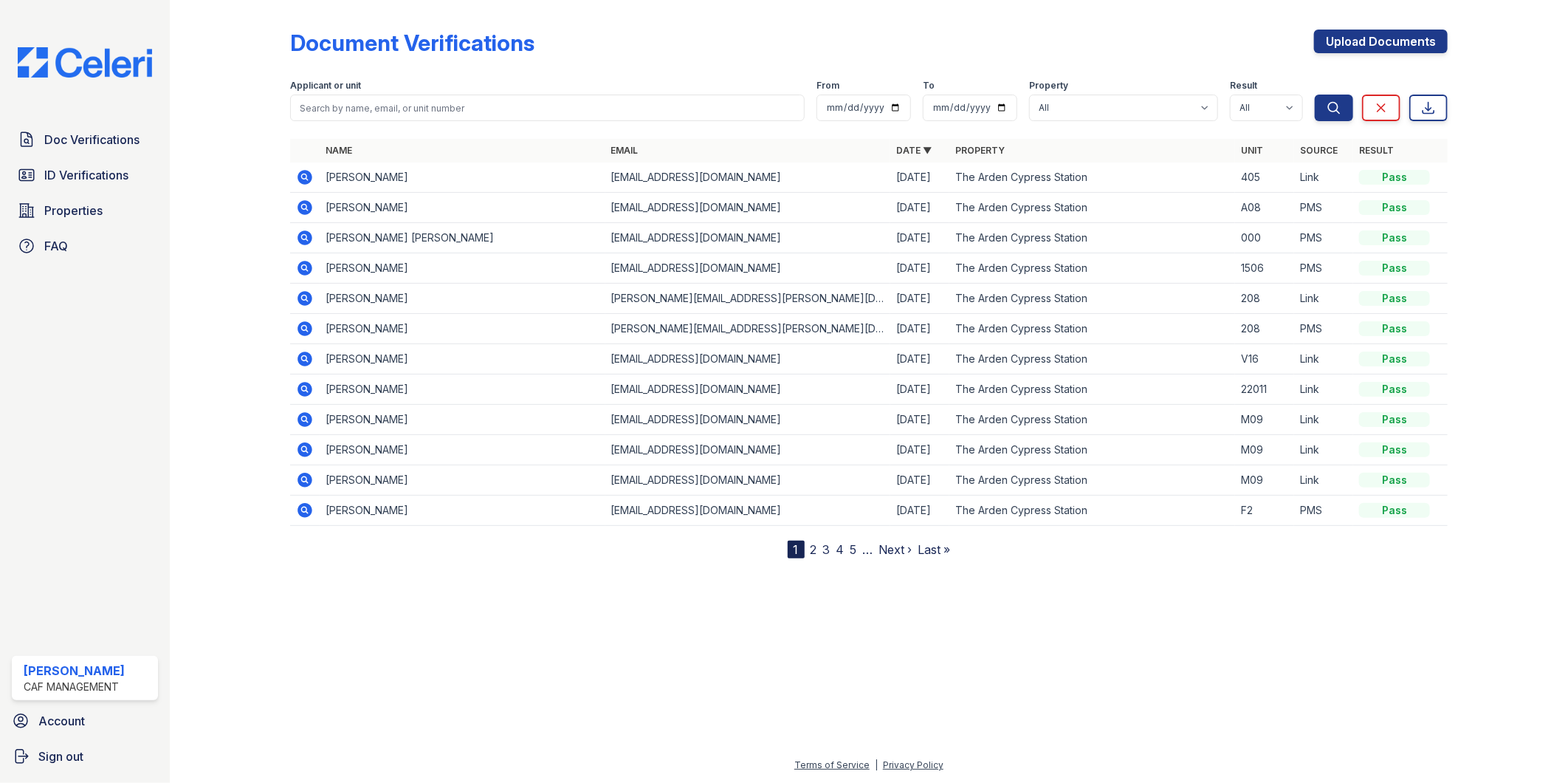
click at [101, 555] on div "Doc Verifications ID Verifications Properties FAQ Angela Nguyen CAF Management …" at bounding box center [85, 392] width 170 height 783
click at [407, 682] on div at bounding box center [869, 669] width 1351 height 174
click at [615, 26] on div "Document Verifications Upload Documents Filter Applicant or unit From To Proper…" at bounding box center [870, 282] width 1159 height 553
click at [808, 30] on div "Document Verifications Upload Documents" at bounding box center [870, 48] width 1159 height 38
drag, startPoint x: 75, startPoint y: 119, endPoint x: 75, endPoint y: 135, distance: 16.0
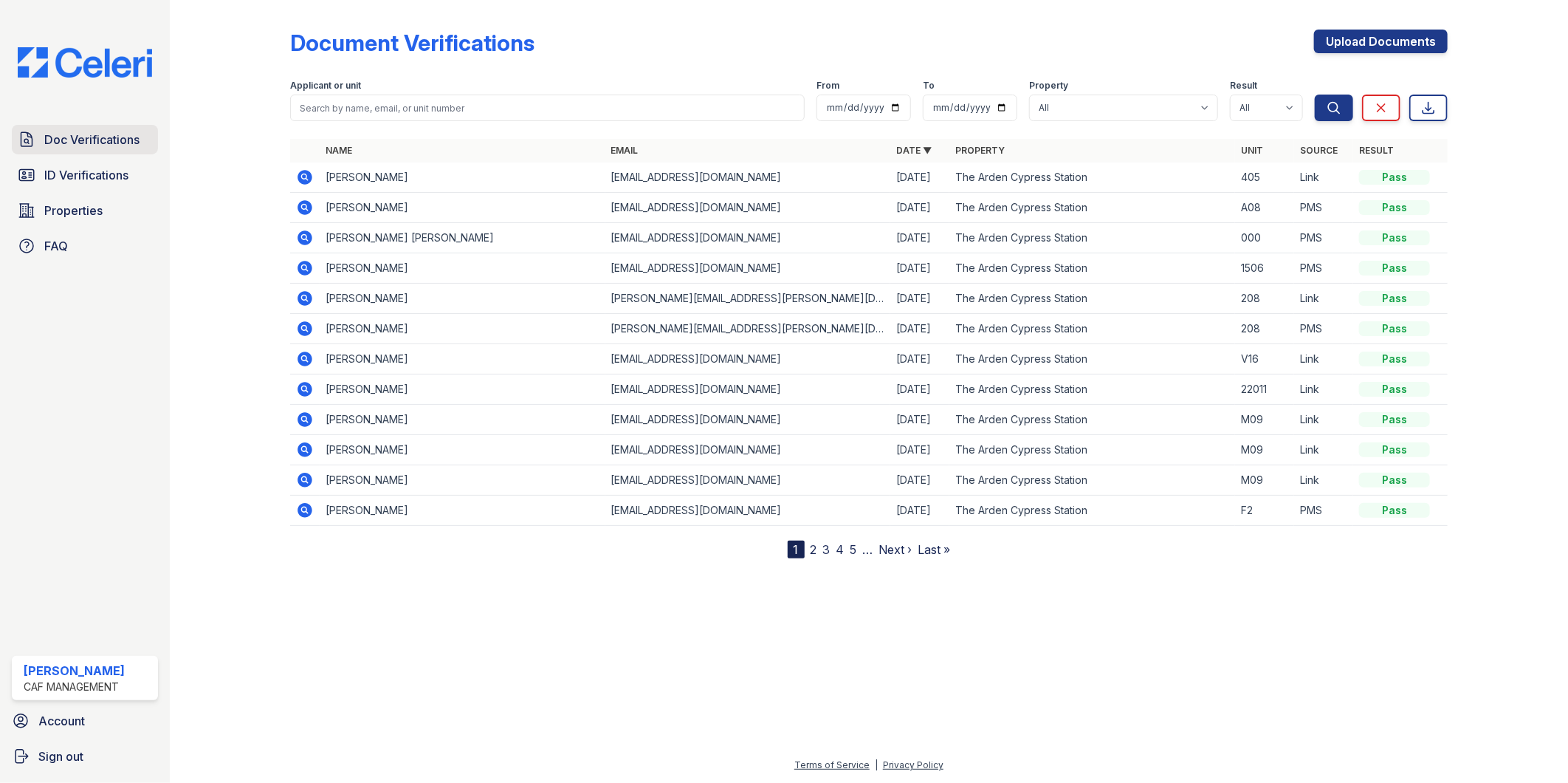
click at [75, 119] on div "Doc Verifications ID Verifications Properties FAQ Angela Nguyen CAF Management …" at bounding box center [85, 392] width 170 height 783
click at [74, 147] on span "Doc Verifications" at bounding box center [92, 140] width 95 height 18
click at [91, 138] on span "Doc Verifications" at bounding box center [92, 140] width 95 height 18
click at [72, 175] on span "ID Verifications" at bounding box center [86, 175] width 85 height 18
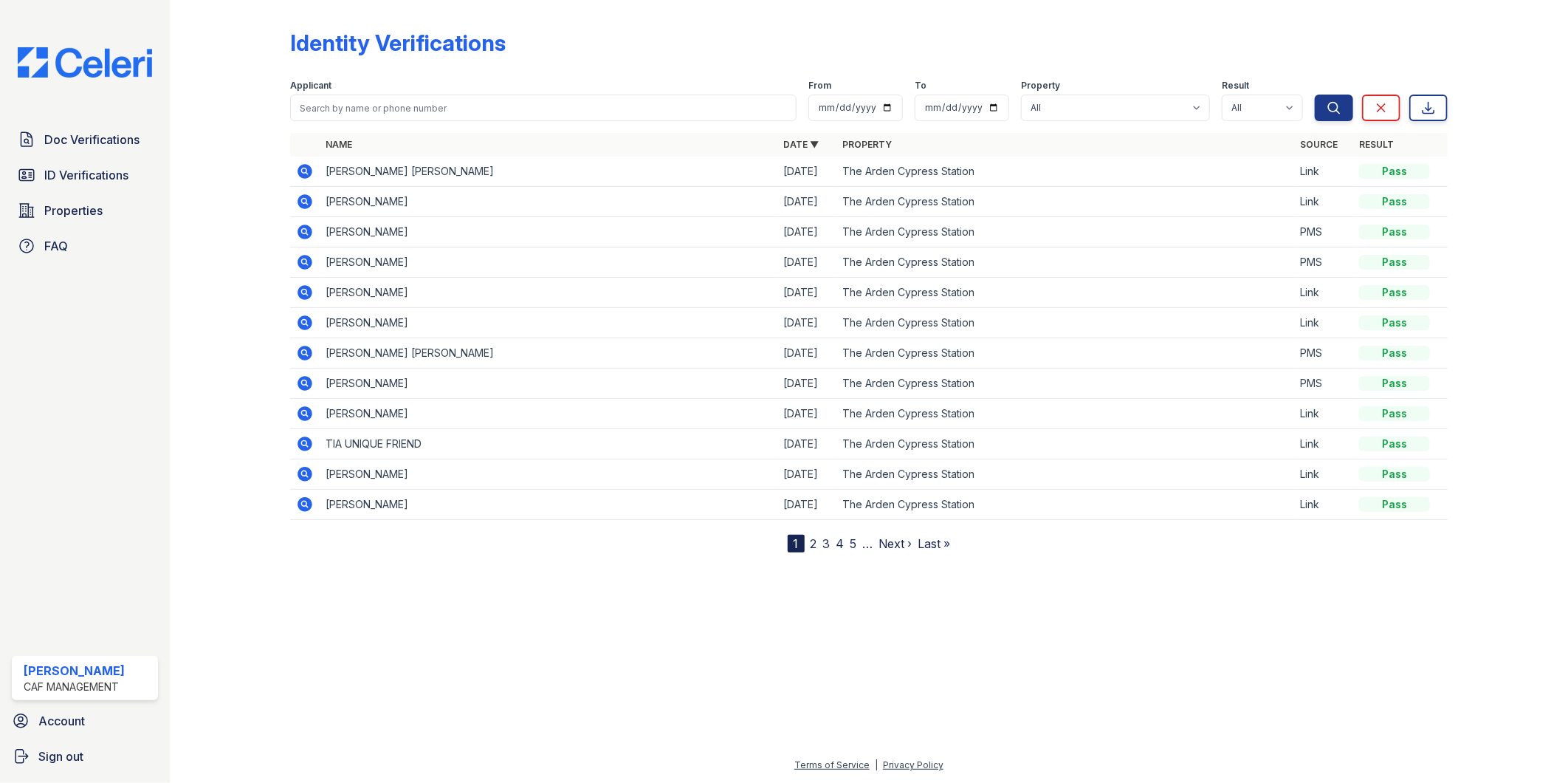
click at [307, 170] on icon at bounding box center [305, 172] width 15 height 15
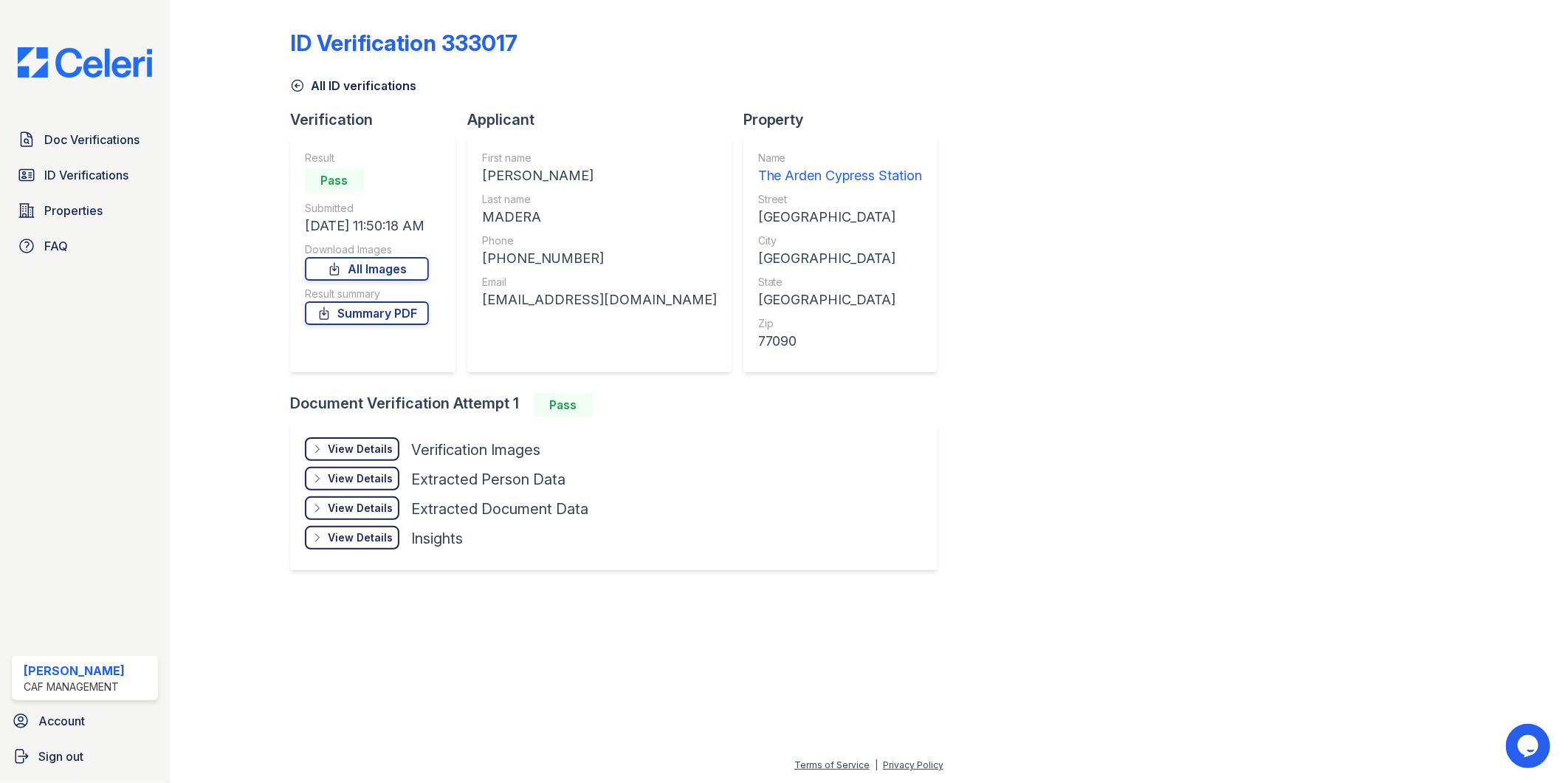
click at [1040, 289] on div "ID Verification 333017 All ID verifications Verification Result Pass Submitted …" at bounding box center [870, 298] width 1159 height 585
click at [372, 452] on div "View Details" at bounding box center [360, 449] width 65 height 15
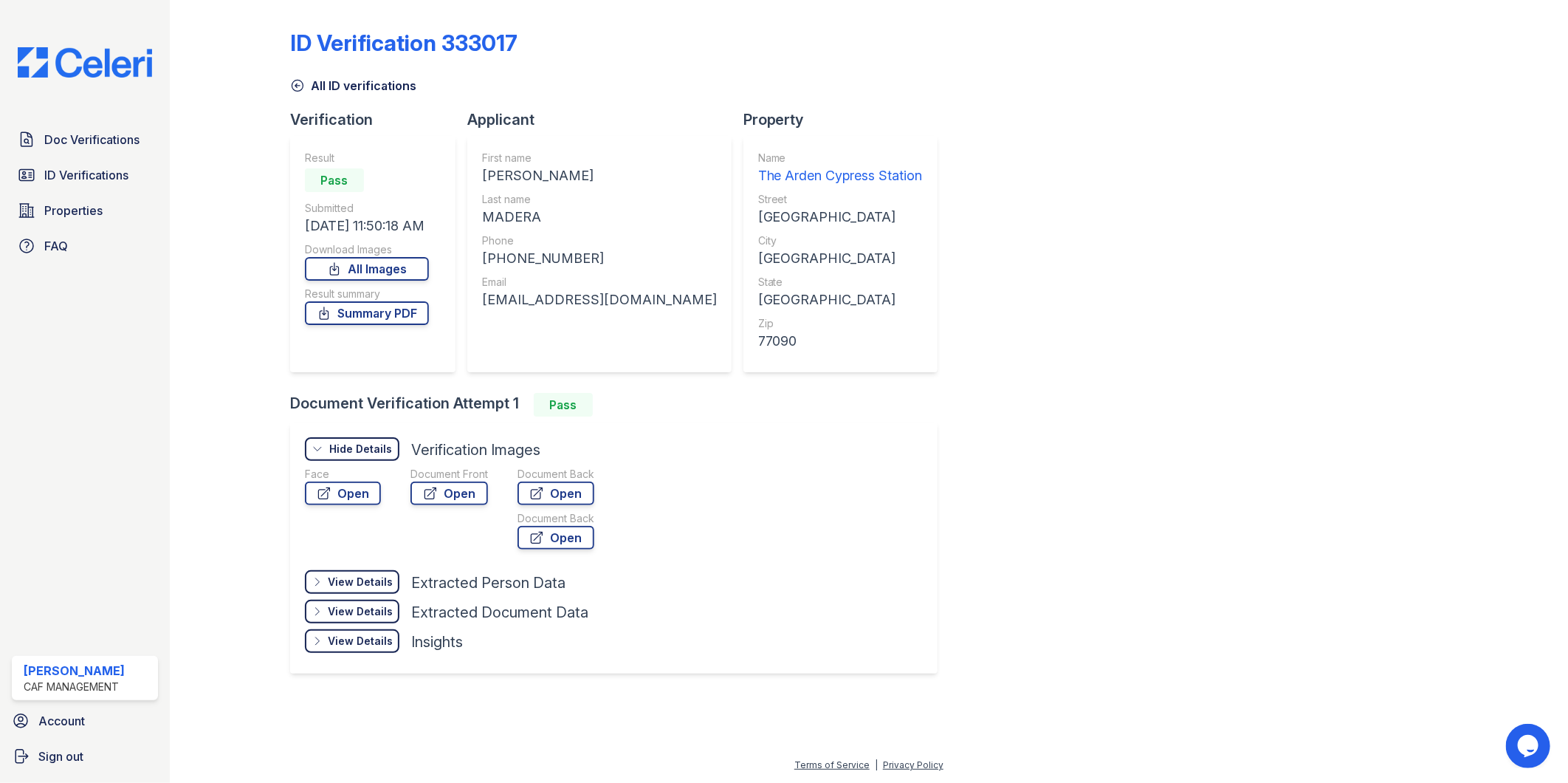
click at [373, 536] on div "Face Open" at bounding box center [343, 510] width 76 height 88
click at [1037, 519] on div "ID Verification 333017 All ID verifications Verification Result Pass Submitted …" at bounding box center [870, 350] width 1159 height 689
click at [351, 556] on div at bounding box center [464, 563] width 319 height 15
click at [470, 491] on link "Open" at bounding box center [449, 493] width 78 height 24
click at [1036, 309] on div "ID Verification 333017 All ID verifications Verification Result Pass Submitted …" at bounding box center [870, 350] width 1159 height 689
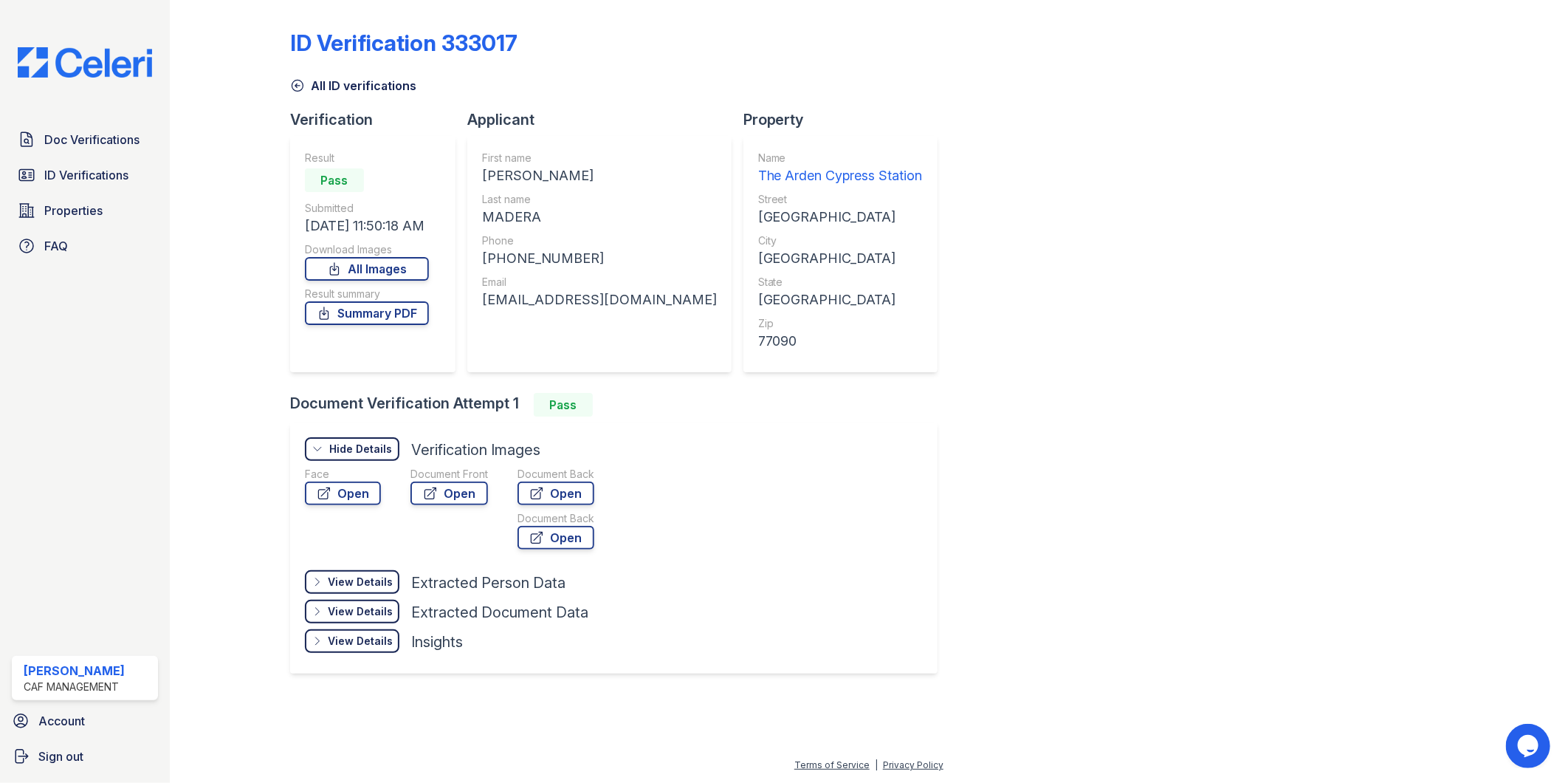
click at [1036, 309] on div "ID Verification 333017 All ID verifications Verification Result Pass Submitted …" at bounding box center [870, 350] width 1159 height 689
click at [899, 284] on div "ID Verification 333017 All ID verifications Verification Result Pass Submitted …" at bounding box center [870, 350] width 1159 height 689
click at [79, 150] on link "Doc Verifications" at bounding box center [85, 139] width 146 height 29
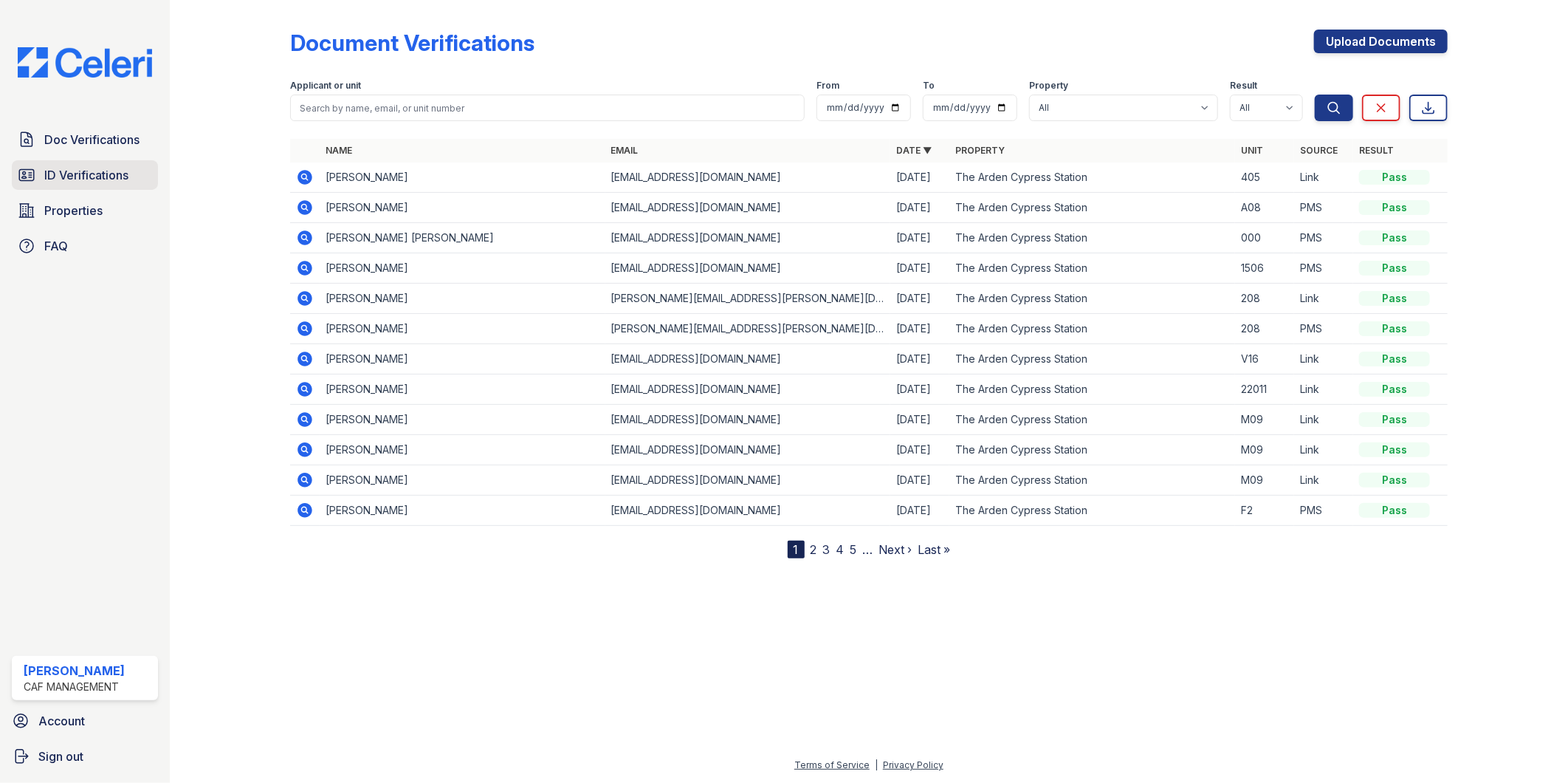
click at [71, 178] on span "ID Verifications" at bounding box center [86, 175] width 85 height 18
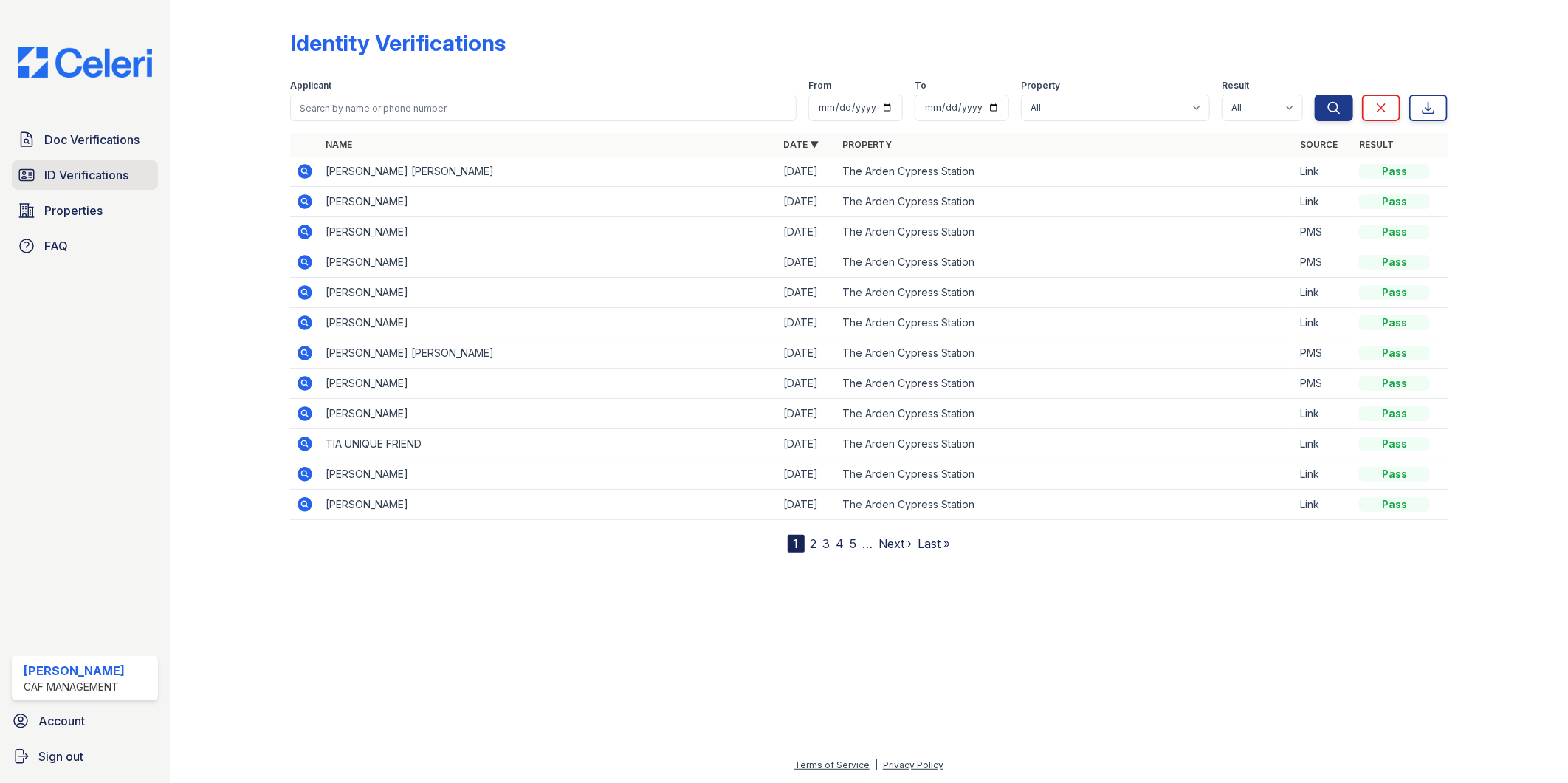
click at [58, 182] on span "ID Verifications" at bounding box center [86, 175] width 85 height 18
click at [116, 178] on span "ID Verifications" at bounding box center [86, 175] width 85 height 18
click at [304, 174] on icon at bounding box center [305, 172] width 15 height 15
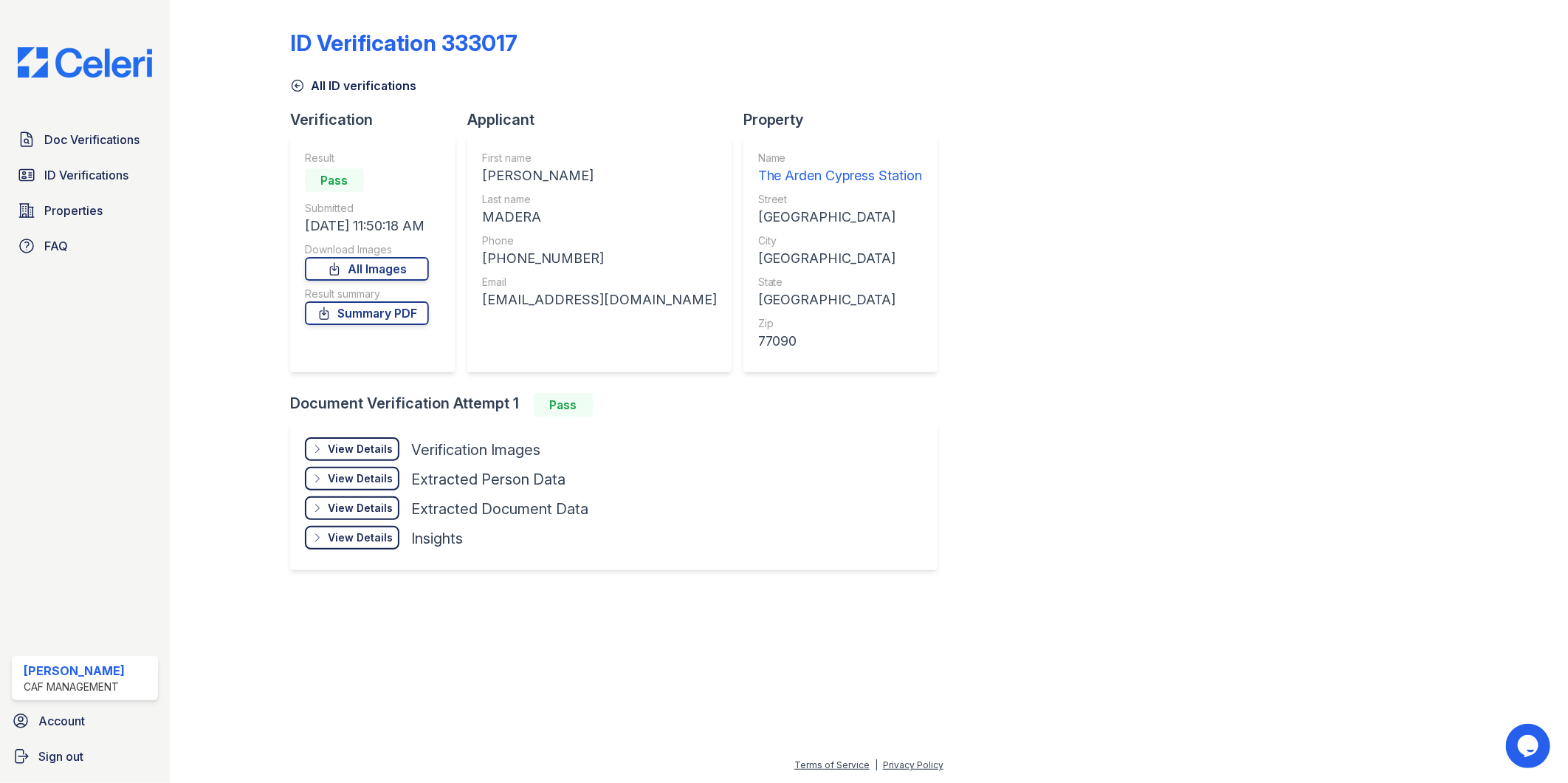
click at [482, 301] on div "First name [PERSON_NAME] Last name [PERSON_NAME] Phone [PHONE_NUMBER] Email [EM…" at bounding box center [599, 254] width 264 height 237
drag, startPoint x: 482, startPoint y: 301, endPoint x: 635, endPoint y: 298, distance: 153.0
click at [635, 298] on div "First name [PERSON_NAME] Last name [PERSON_NAME] Phone [PHONE_NUMBER] Email [EM…" at bounding box center [599, 254] width 264 height 237
copy div "[EMAIL_ADDRESS][DOMAIN_NAME]"
click at [478, 231] on div "First name [PERSON_NAME] Last name [PERSON_NAME] Phone [PHONE_NUMBER] Email [EM…" at bounding box center [599, 254] width 264 height 237
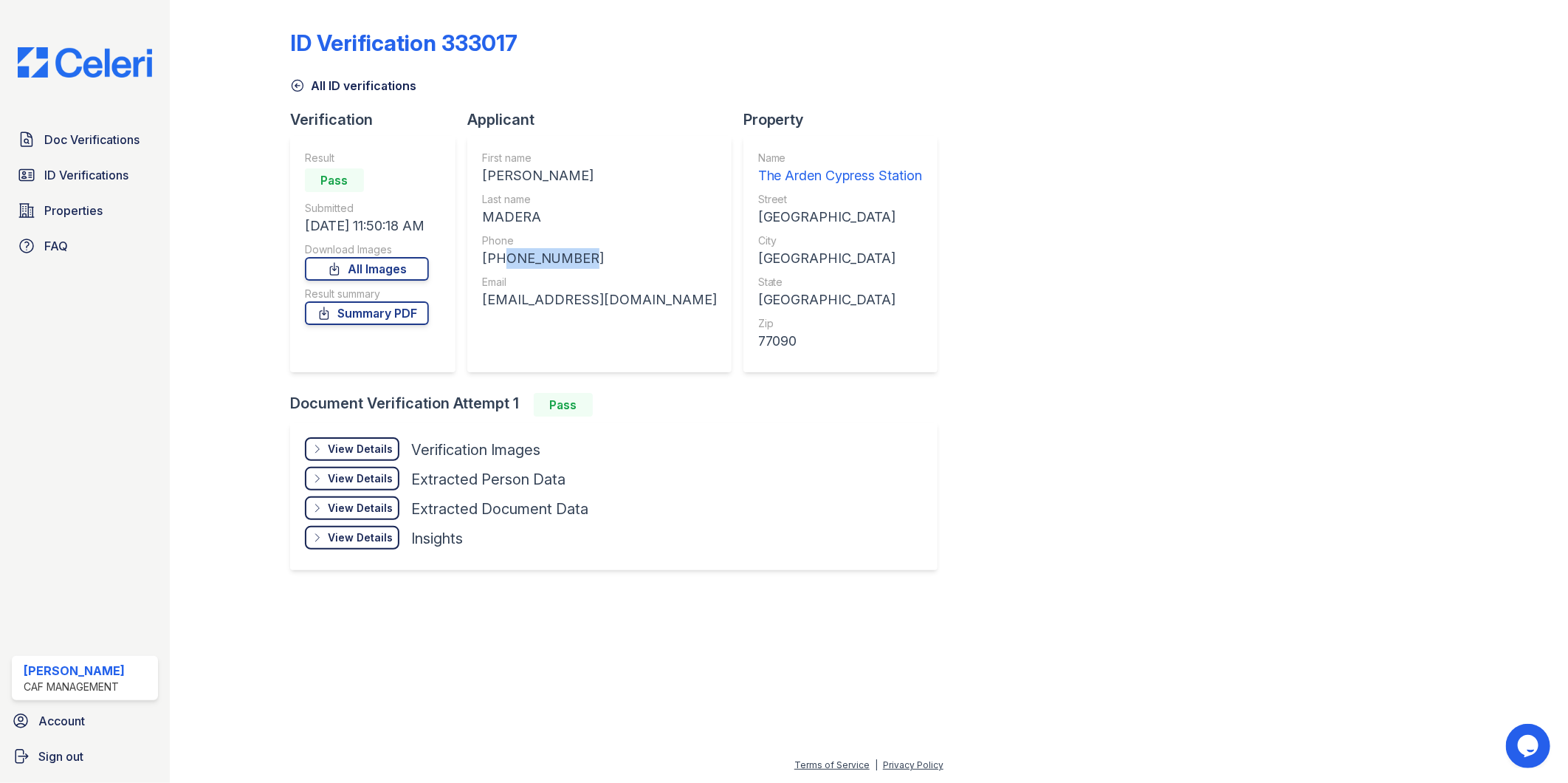
drag, startPoint x: 579, startPoint y: 261, endPoint x: 493, endPoint y: 260, distance: 86.0
click at [493, 260] on div "[PHONE_NUMBER]" at bounding box center [599, 258] width 235 height 21
copy div "8326574264"
